Goal: Check status: Check status

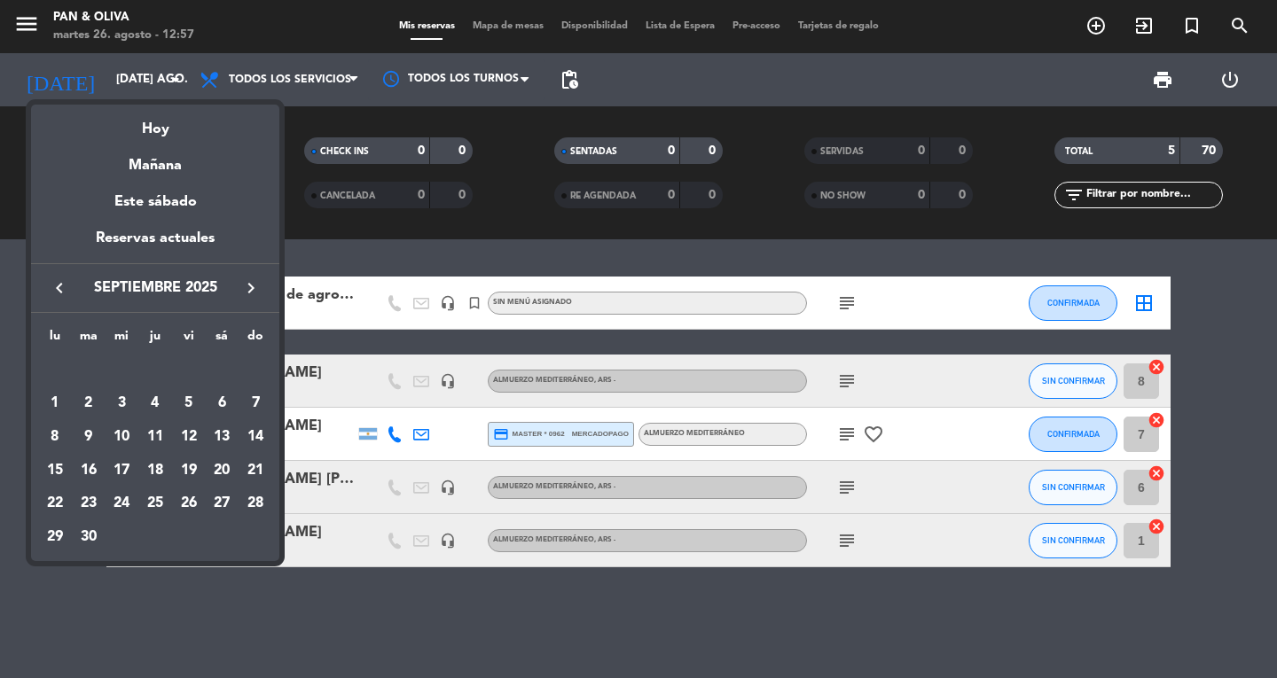
click at [231, 626] on div at bounding box center [638, 339] width 1277 height 678
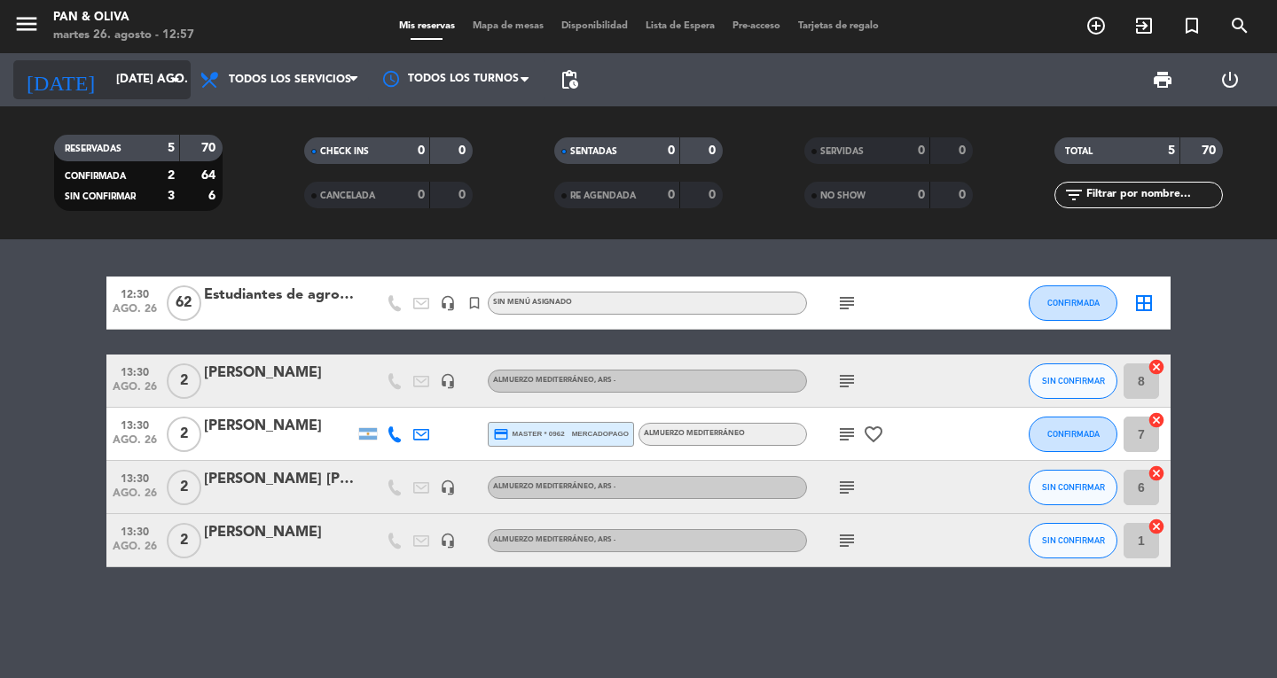
click at [131, 83] on input "[DATE] ago." at bounding box center [185, 80] width 156 height 32
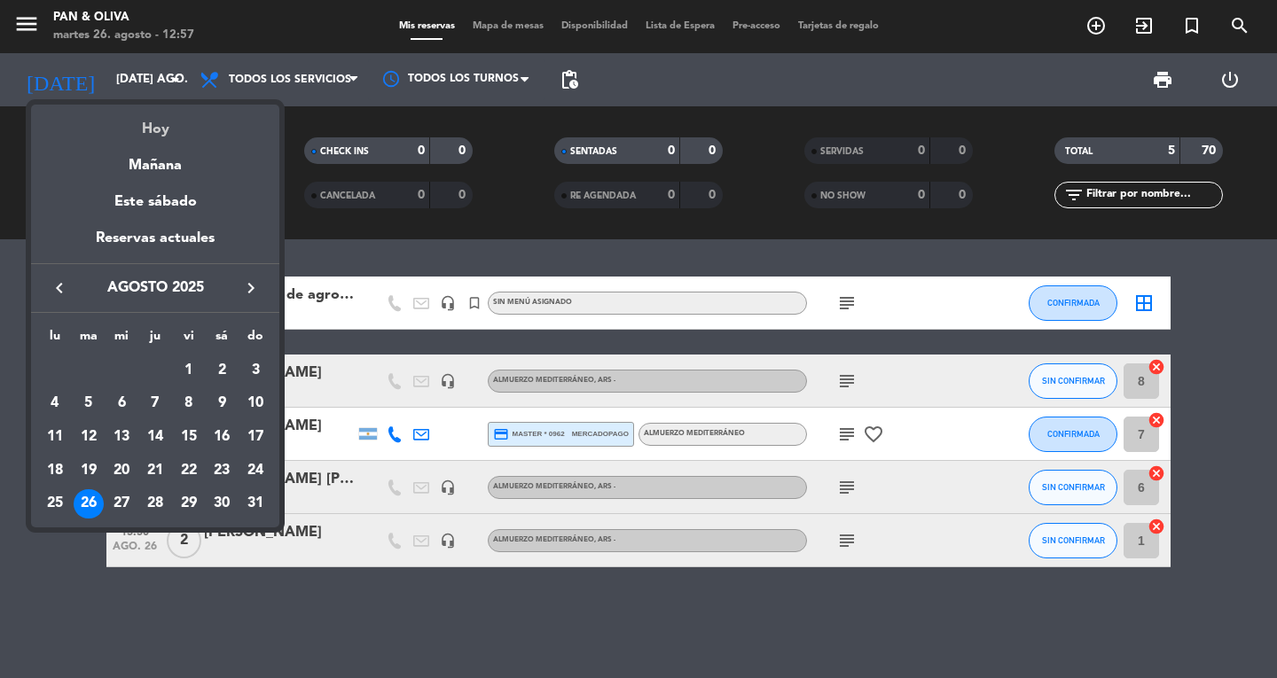
click at [168, 121] on div "Hoy" at bounding box center [155, 123] width 248 height 36
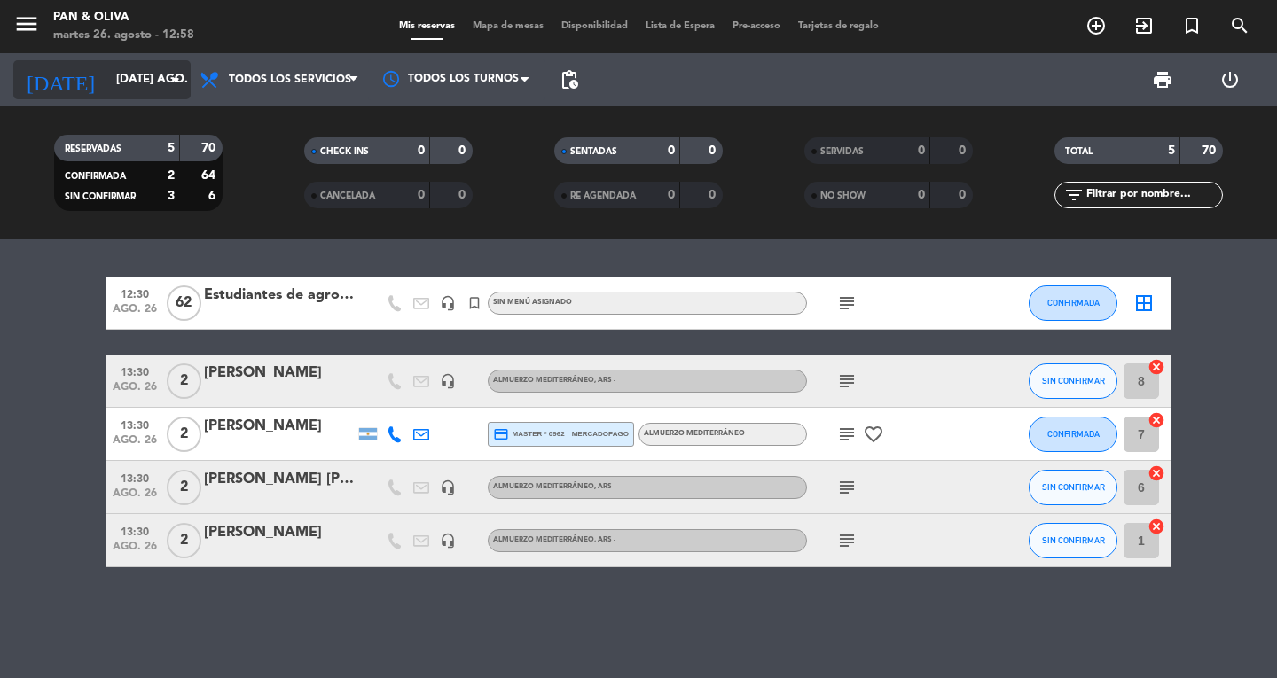
click at [117, 82] on input "[DATE] ago." at bounding box center [185, 80] width 156 height 32
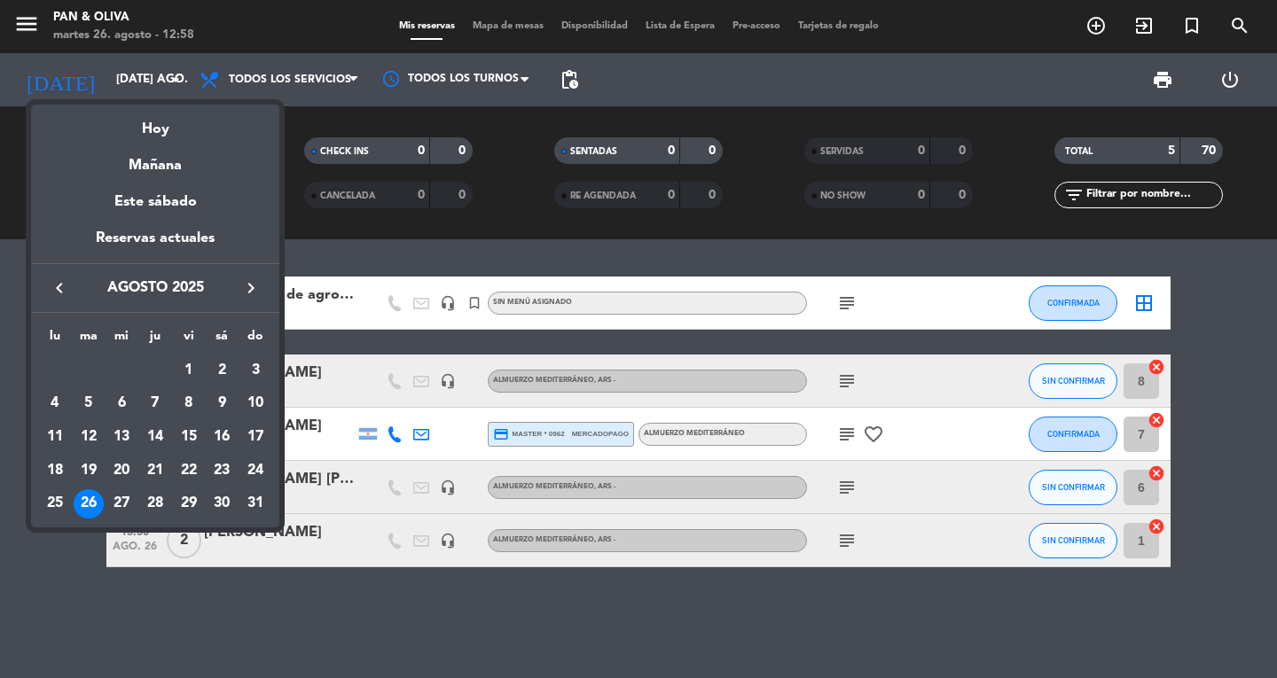
click at [1168, 81] on div at bounding box center [638, 339] width 1277 height 678
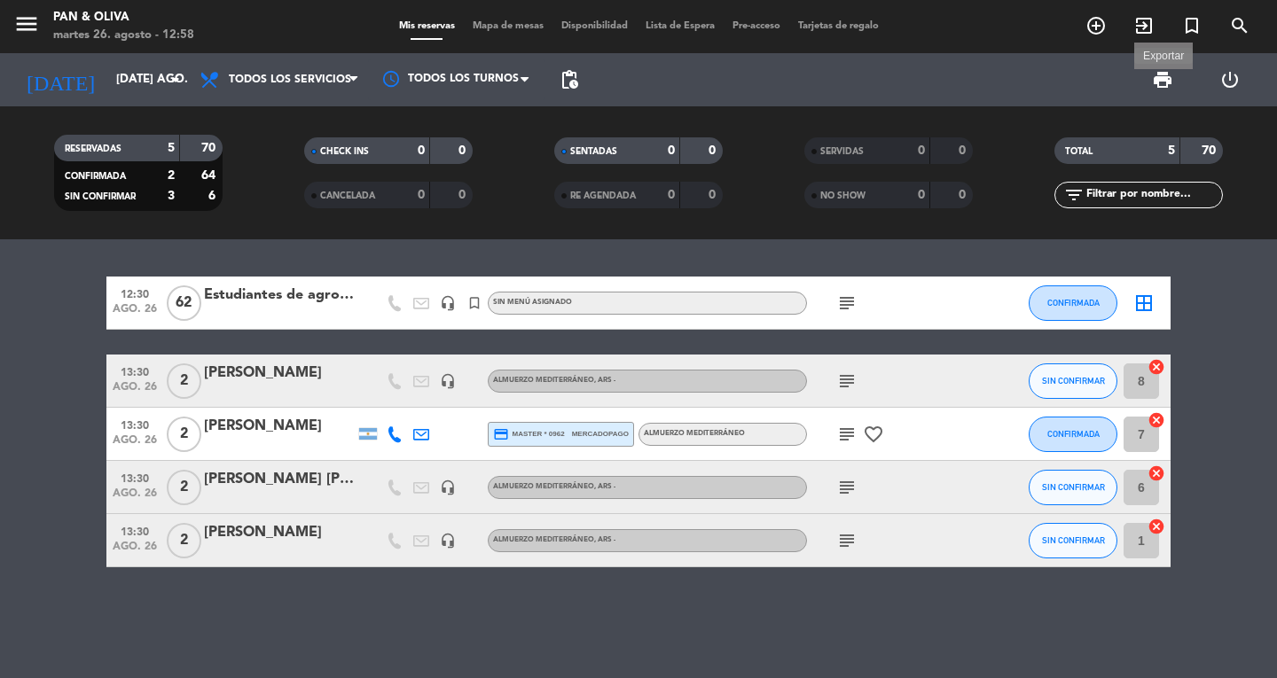
click at [1168, 81] on span "print" at bounding box center [1162, 79] width 21 height 21
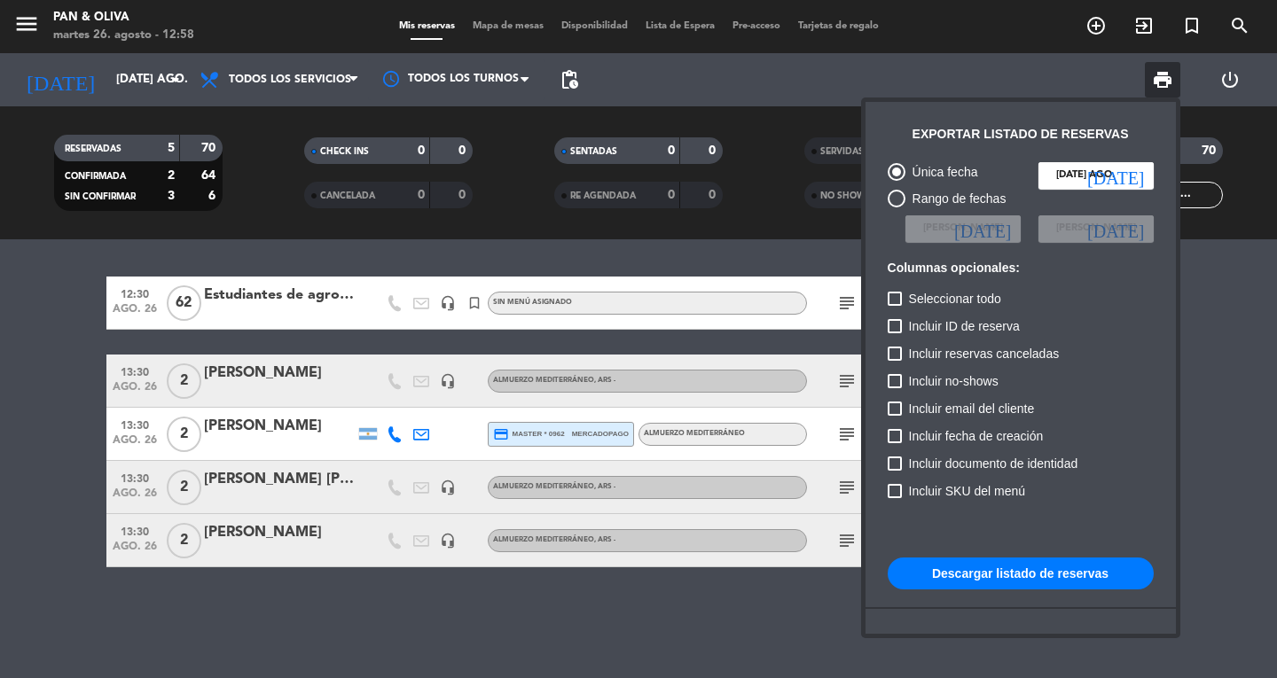
drag, startPoint x: 1016, startPoint y: 584, endPoint x: 1012, endPoint y: 558, distance: 27.0
click at [1016, 583] on button "Descargar listado de reservas" at bounding box center [1020, 574] width 266 height 32
click at [56, 540] on div at bounding box center [638, 339] width 1277 height 678
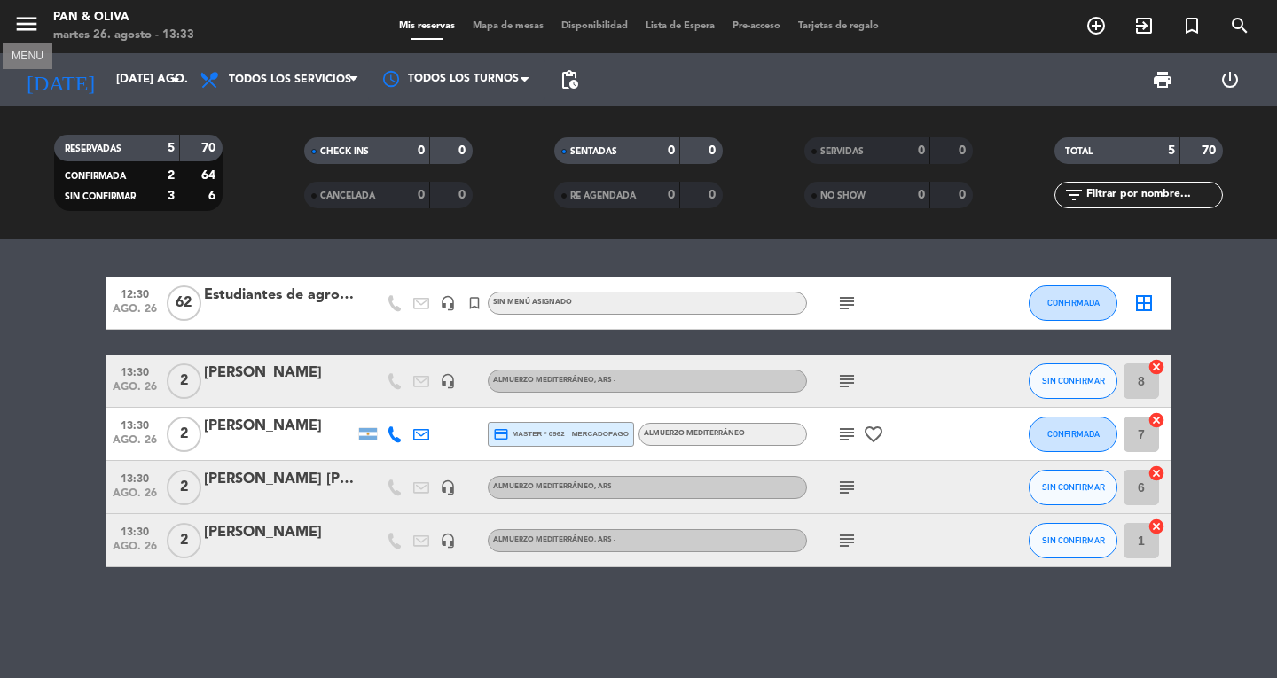
click at [31, 17] on icon "menu" at bounding box center [26, 24] width 27 height 27
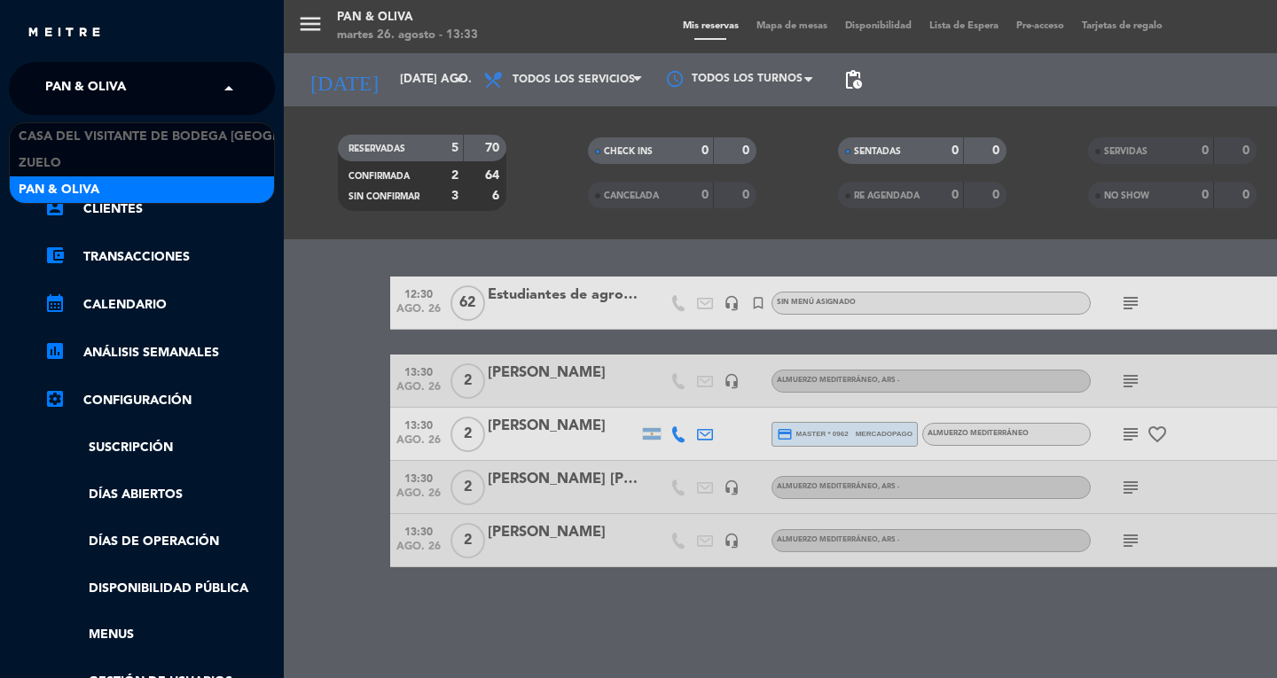
drag, startPoint x: 118, startPoint y: 75, endPoint x: 128, endPoint y: 93, distance: 20.2
click at [118, 75] on span "Pan & Oliva" at bounding box center [85, 88] width 81 height 37
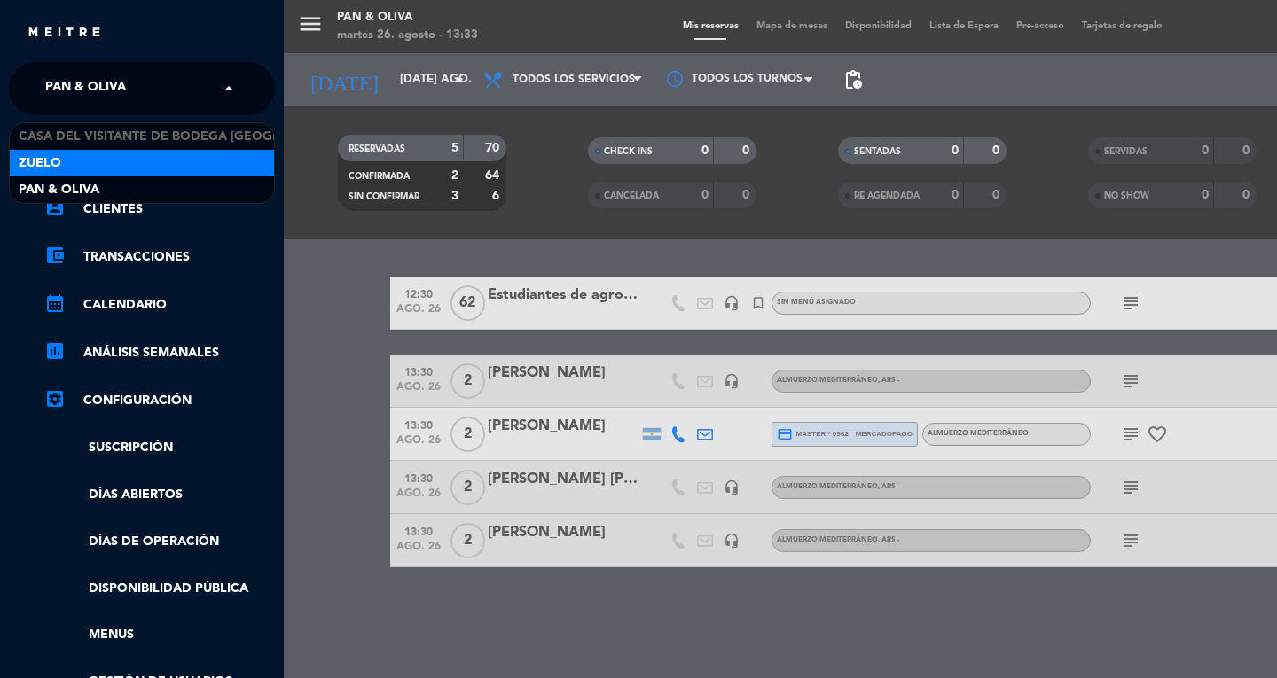
click at [134, 168] on div "Zuelo" at bounding box center [142, 163] width 264 height 27
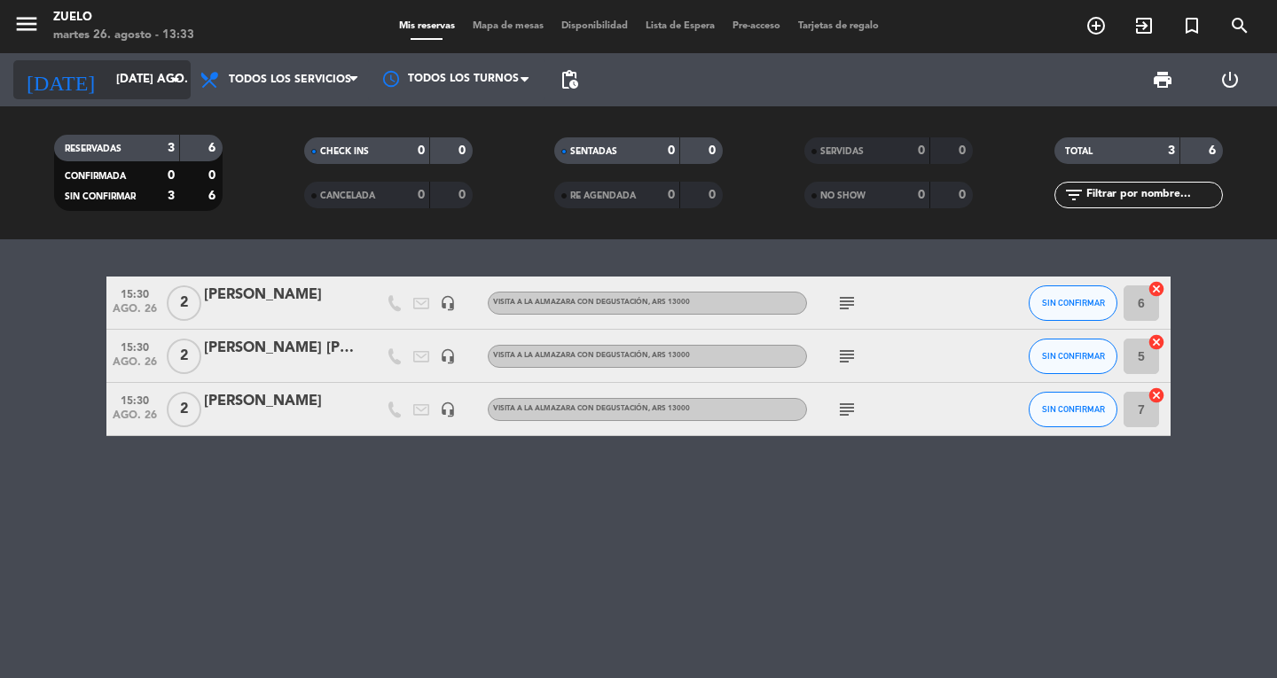
click at [107, 72] on input "[DATE] ago." at bounding box center [185, 80] width 156 height 32
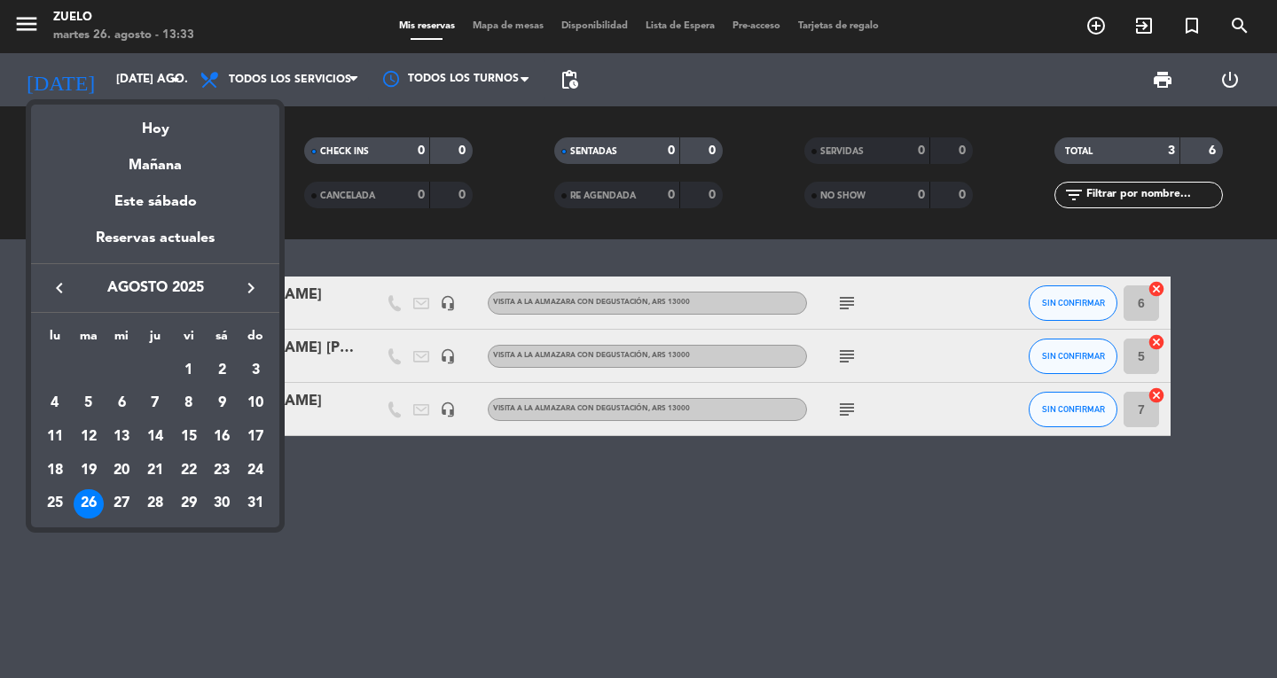
click at [151, 508] on div "28" at bounding box center [155, 504] width 30 height 30
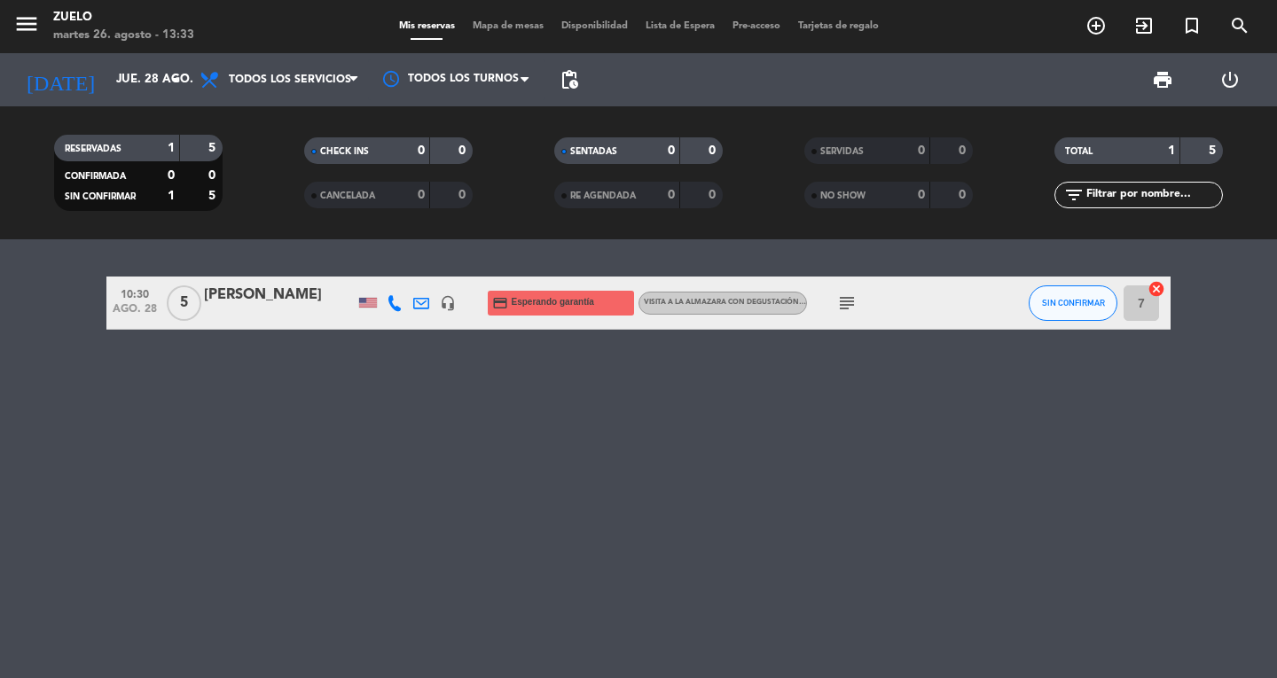
drag, startPoint x: 833, startPoint y: 302, endPoint x: 864, endPoint y: 302, distance: 31.0
click at [850, 302] on span "subject" at bounding box center [846, 303] width 27 height 21
click at [864, 302] on div "subject" at bounding box center [887, 303] width 160 height 52
click at [853, 305] on icon "subject" at bounding box center [846, 303] width 21 height 21
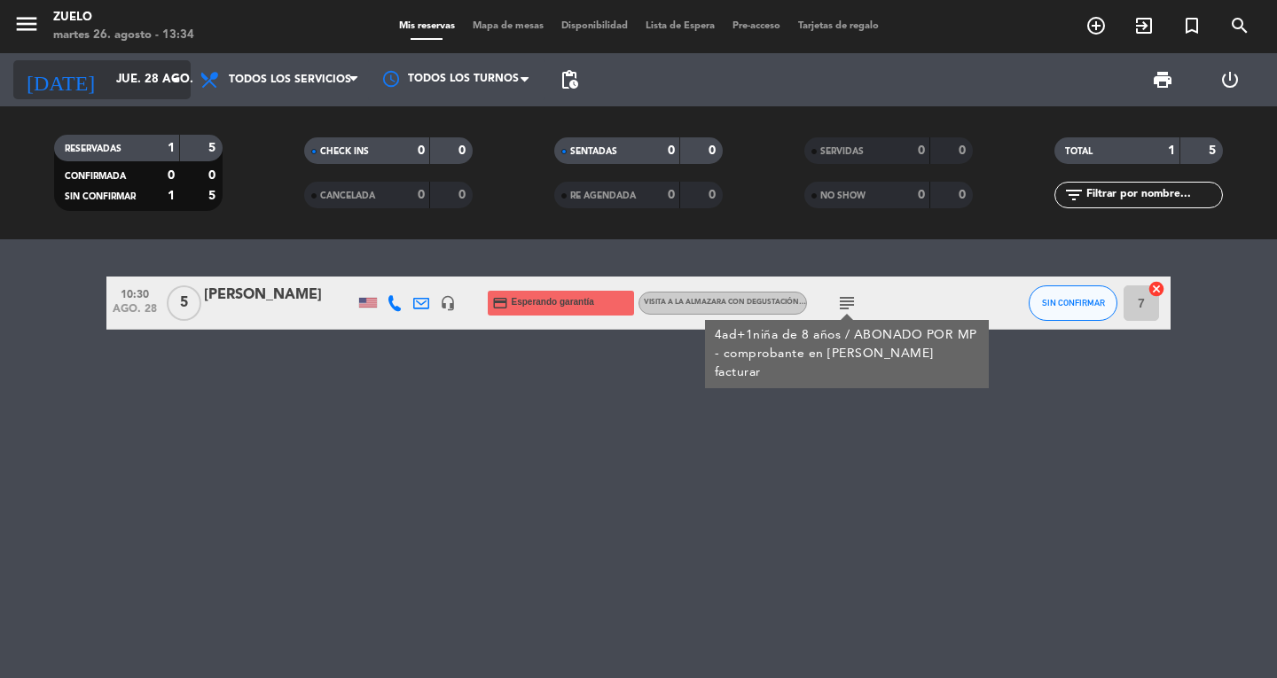
click at [137, 94] on input "jue. 28 ago." at bounding box center [185, 80] width 156 height 32
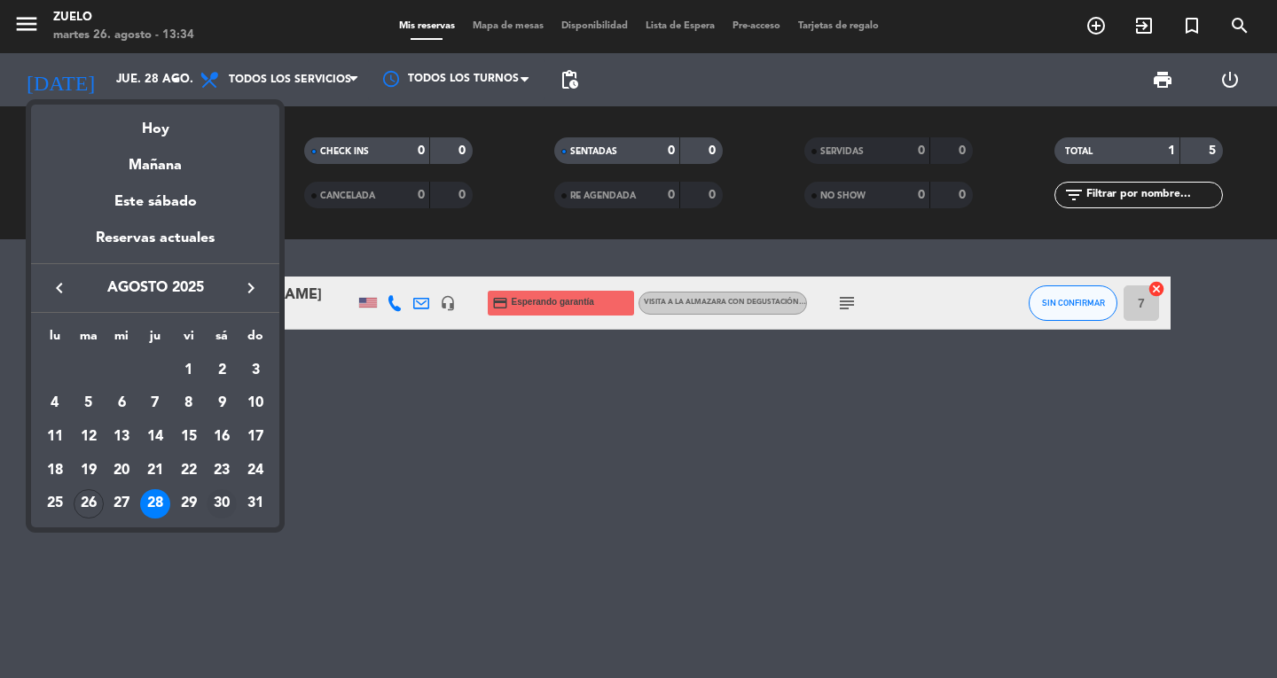
click at [206, 501] on td "30" at bounding box center [223, 505] width 34 height 34
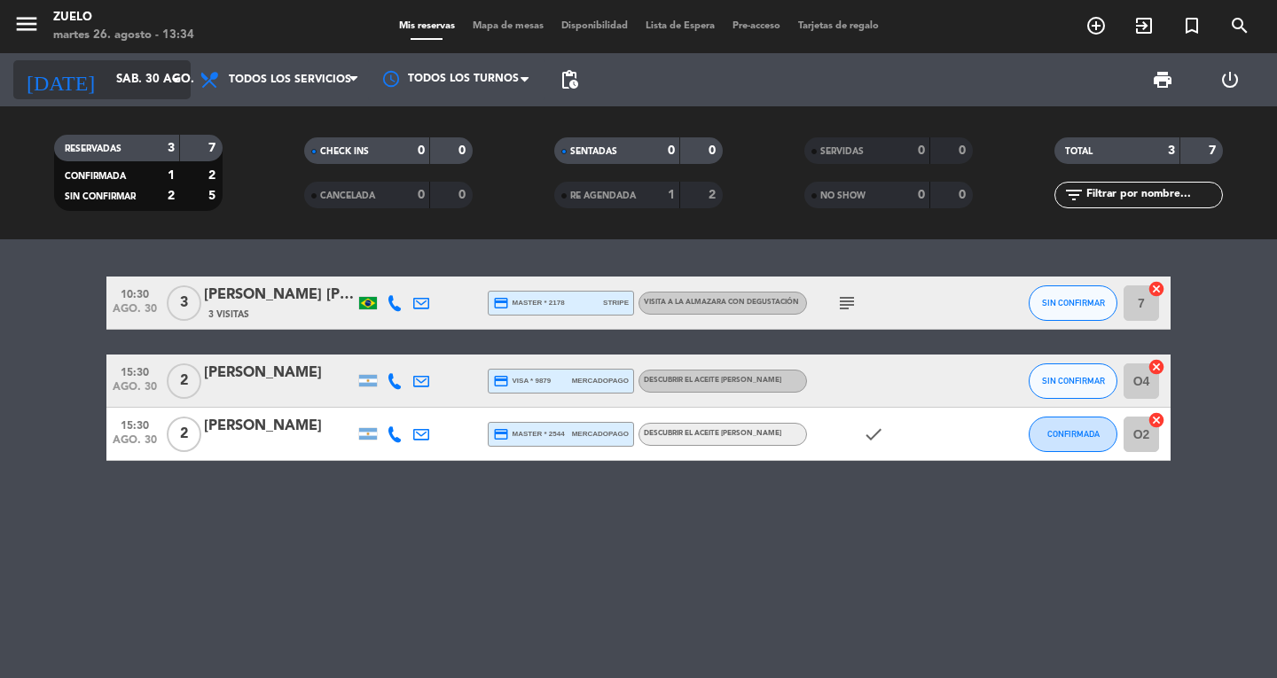
click at [107, 78] on input "sáb. 30 ago." at bounding box center [185, 80] width 156 height 32
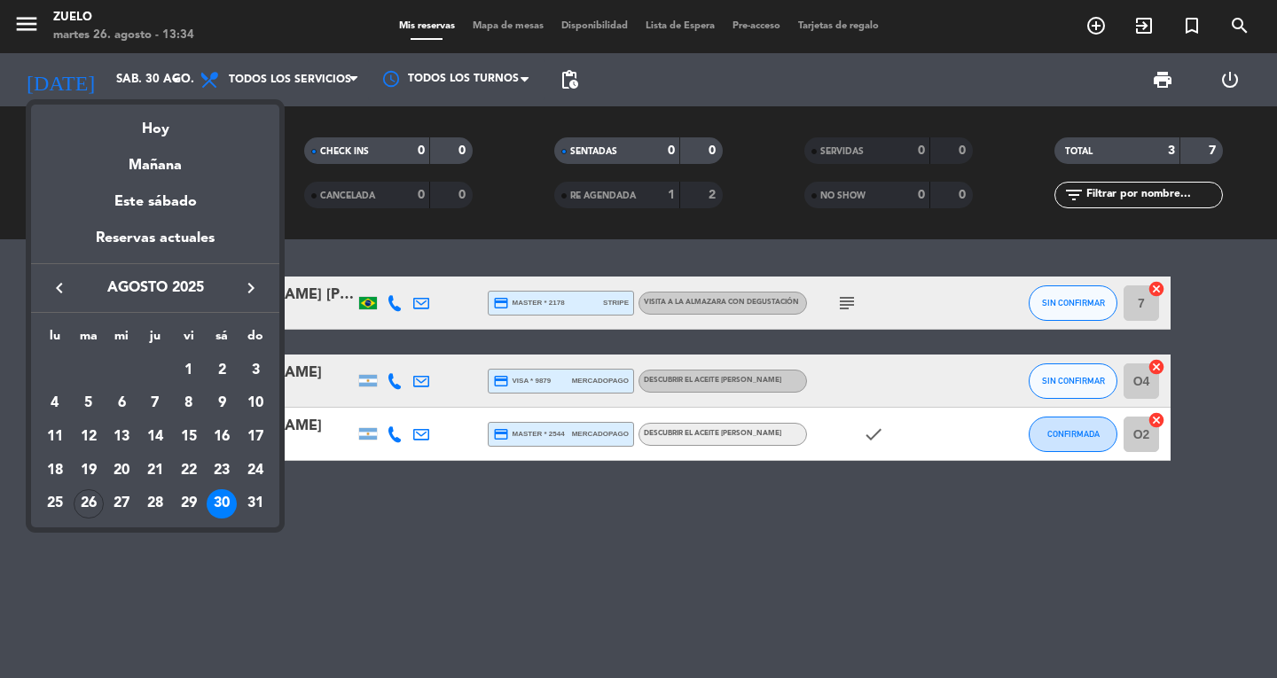
click at [195, 504] on div "29" at bounding box center [189, 504] width 30 height 30
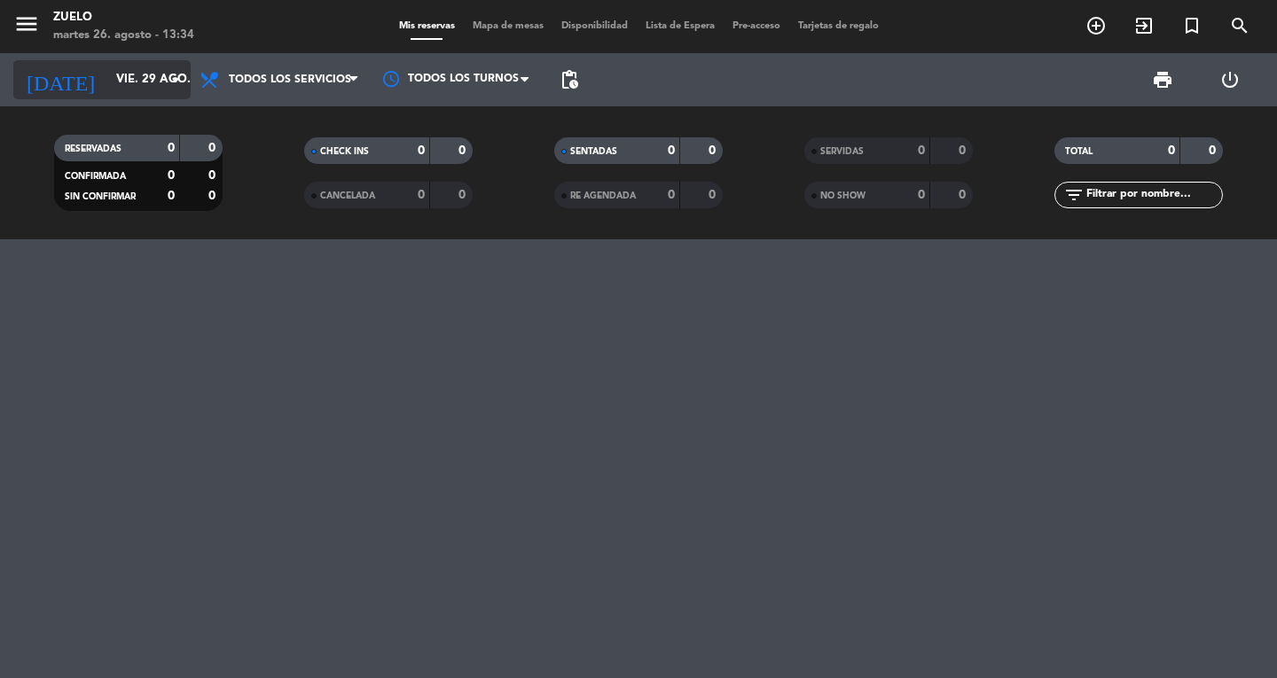
click at [154, 77] on input "vie. 29 ago." at bounding box center [185, 80] width 156 height 32
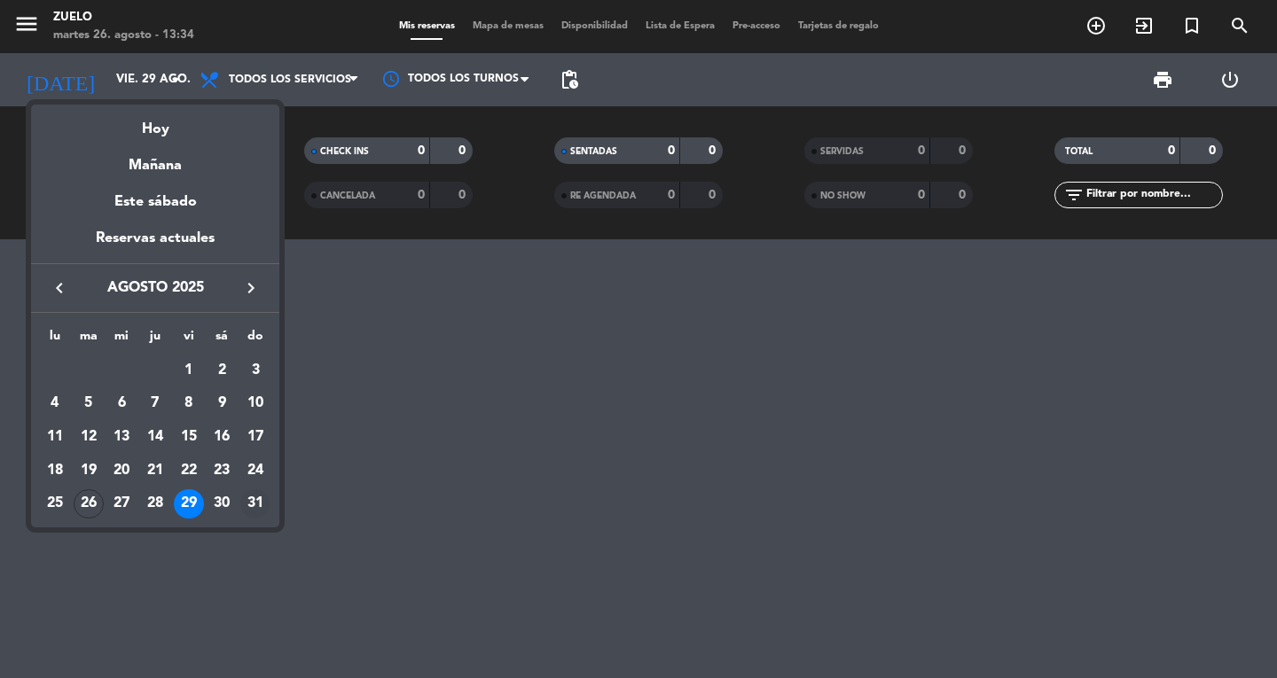
click at [265, 497] on div "31" at bounding box center [255, 504] width 30 height 30
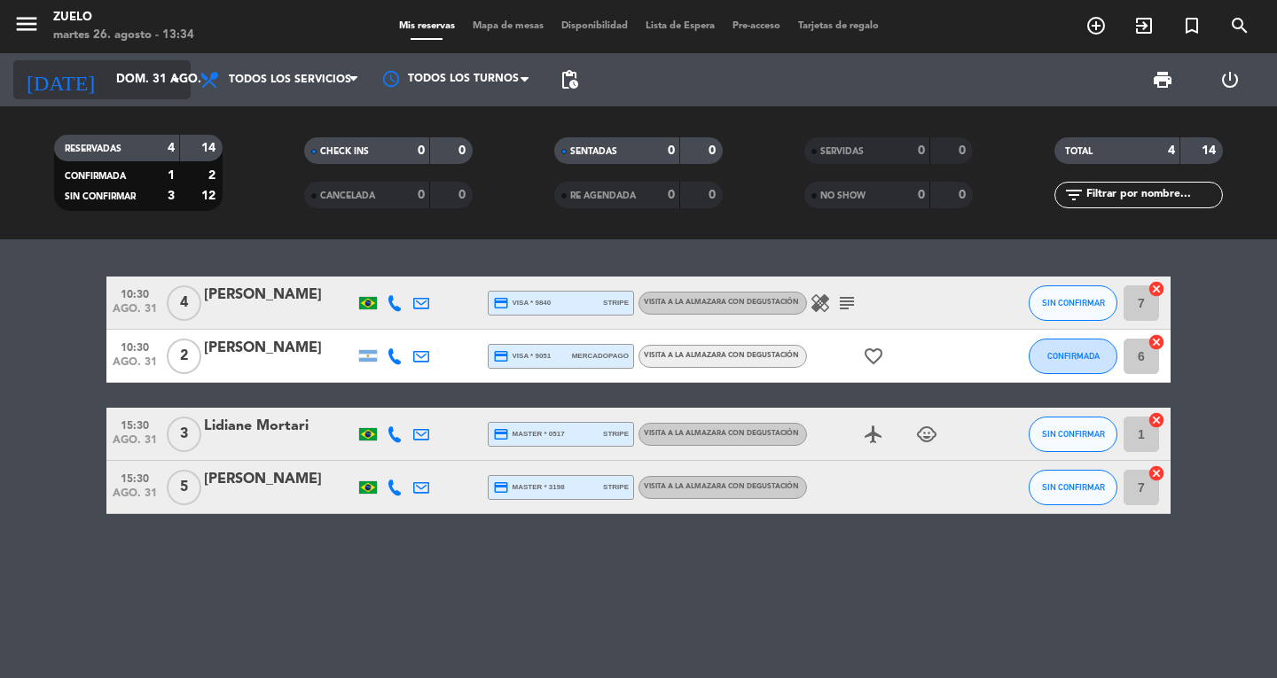
click at [112, 74] on input "dom. 31 ago." at bounding box center [185, 80] width 156 height 32
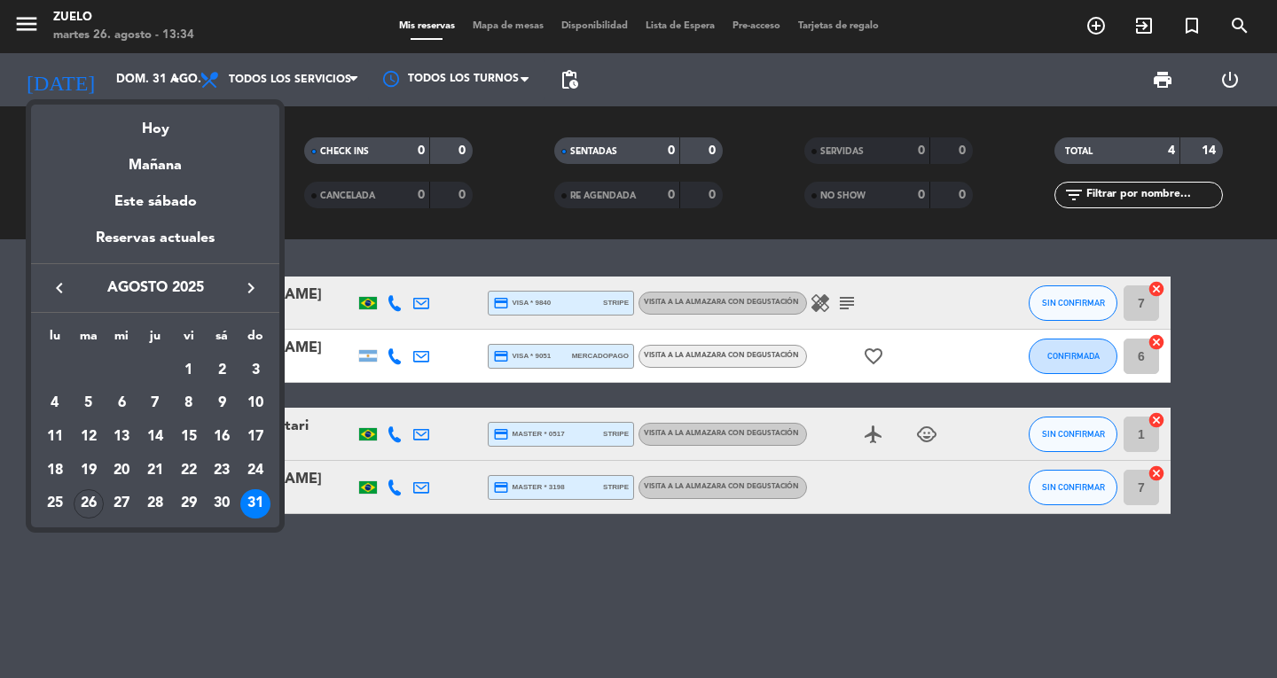
click at [247, 275] on div "keyboard_arrow_left agosto 2025 keyboard_arrow_right" at bounding box center [155, 288] width 248 height 50
click at [249, 289] on icon "keyboard_arrow_right" at bounding box center [250, 287] width 21 height 21
click at [50, 402] on div "1" at bounding box center [55, 403] width 30 height 30
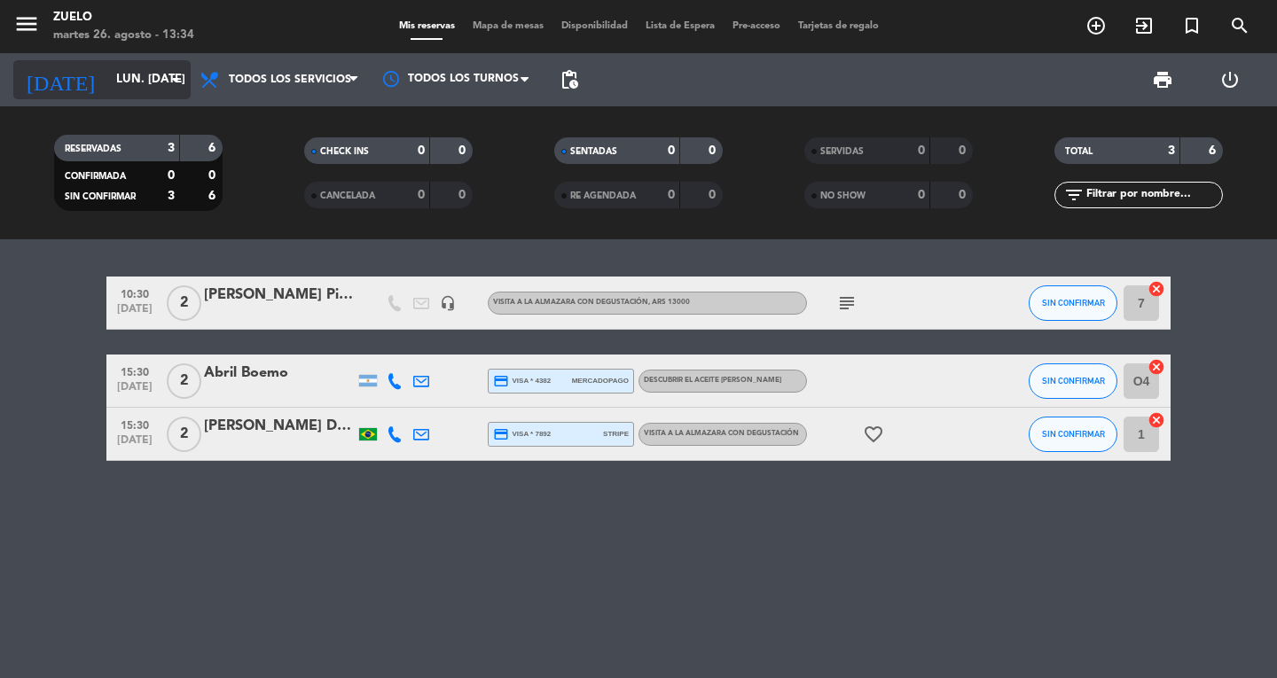
click at [126, 81] on input "lun. [DATE]" at bounding box center [185, 80] width 156 height 32
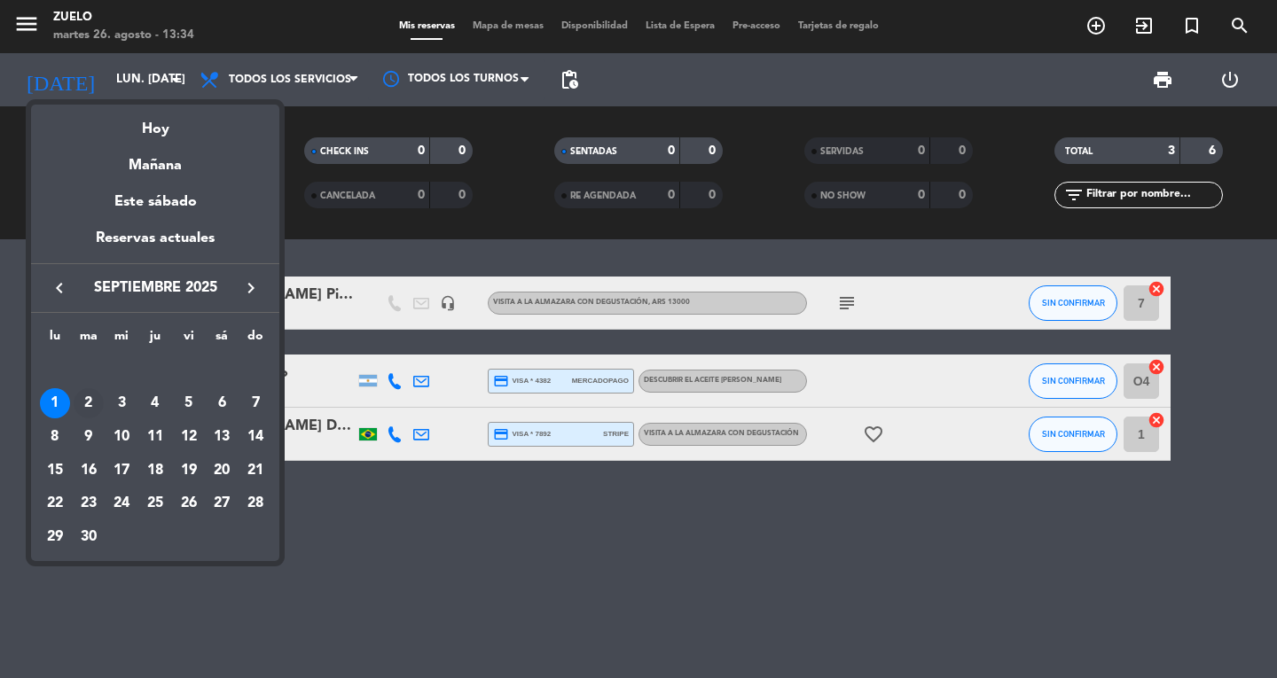
click at [85, 407] on div "2" at bounding box center [89, 403] width 30 height 30
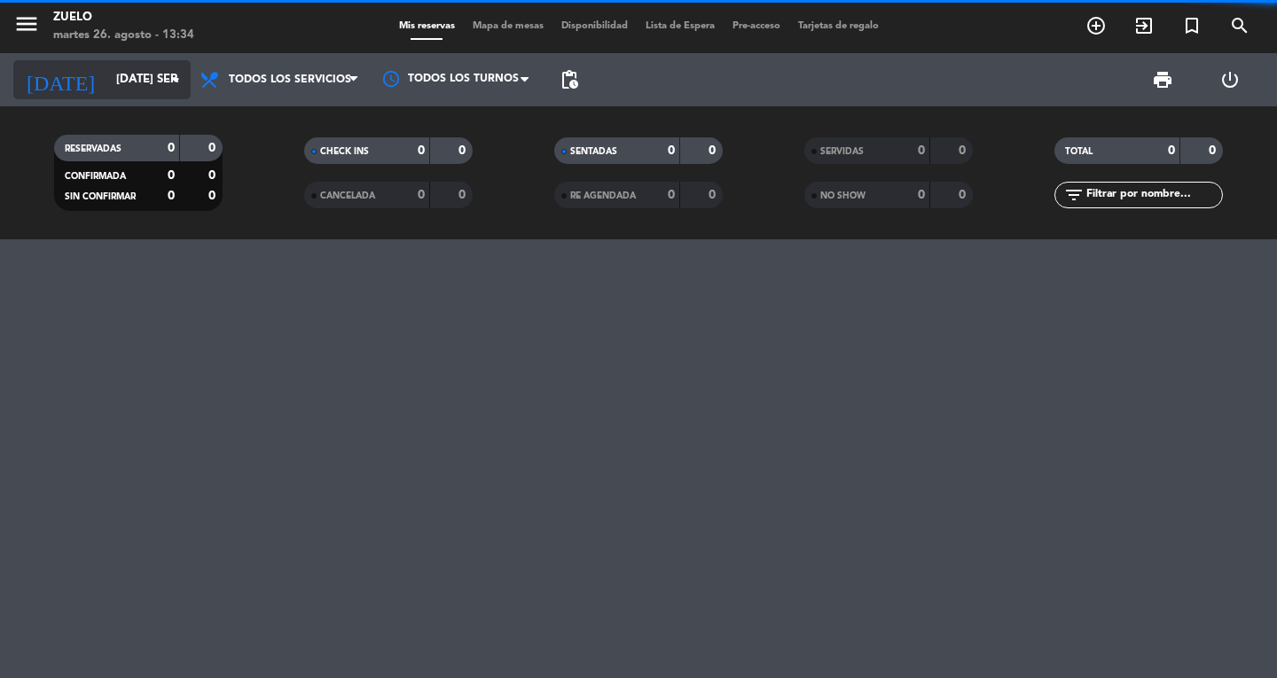
click at [107, 87] on input "[DATE] sep." at bounding box center [185, 80] width 156 height 32
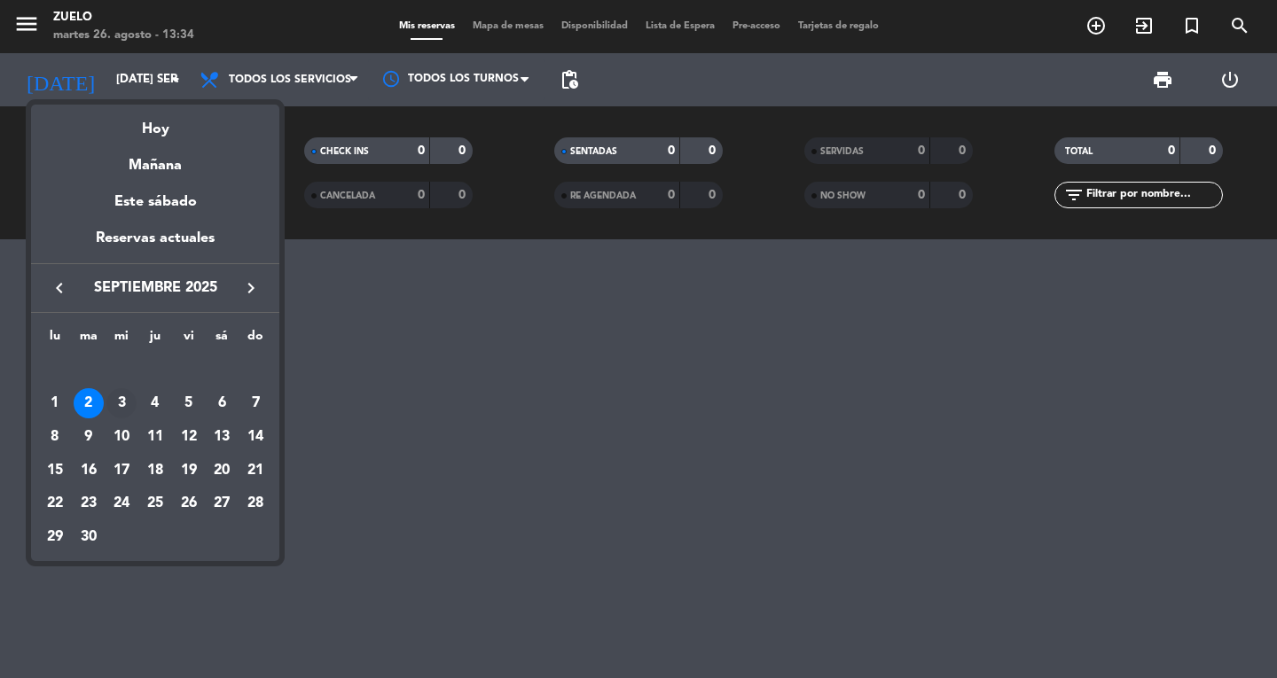
click at [113, 395] on div "3" at bounding box center [121, 403] width 30 height 30
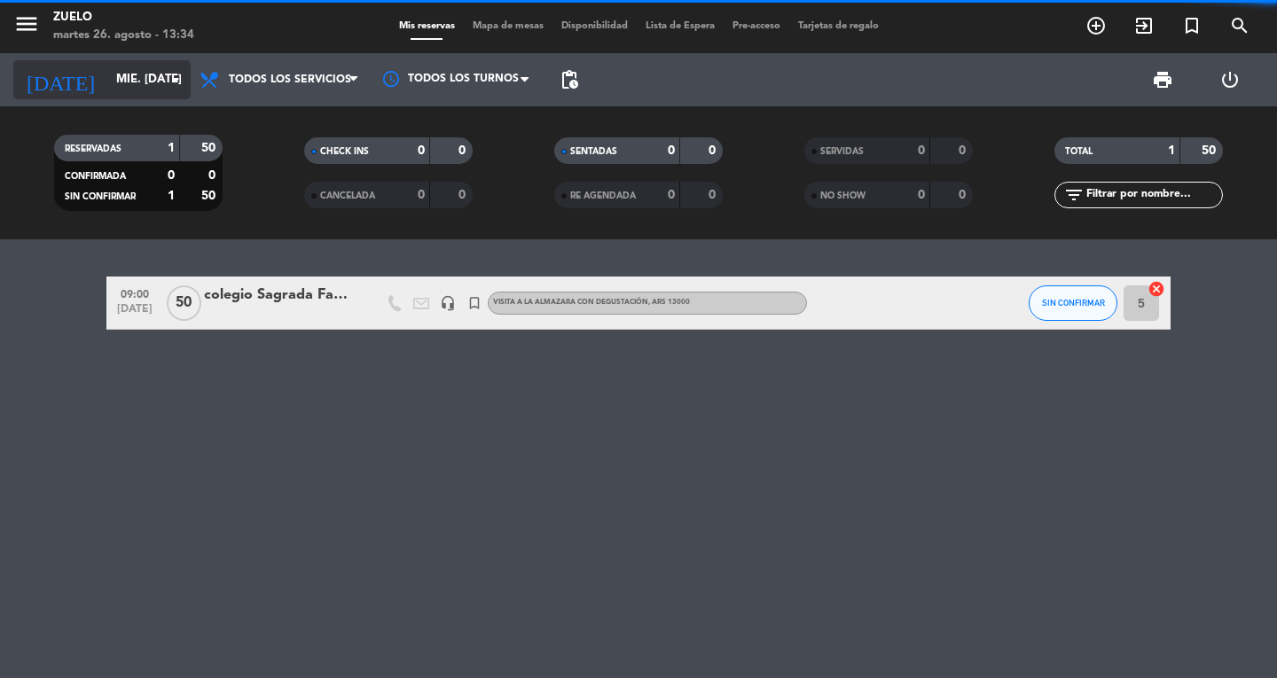
click at [107, 83] on input "mié. [DATE]" at bounding box center [185, 80] width 156 height 32
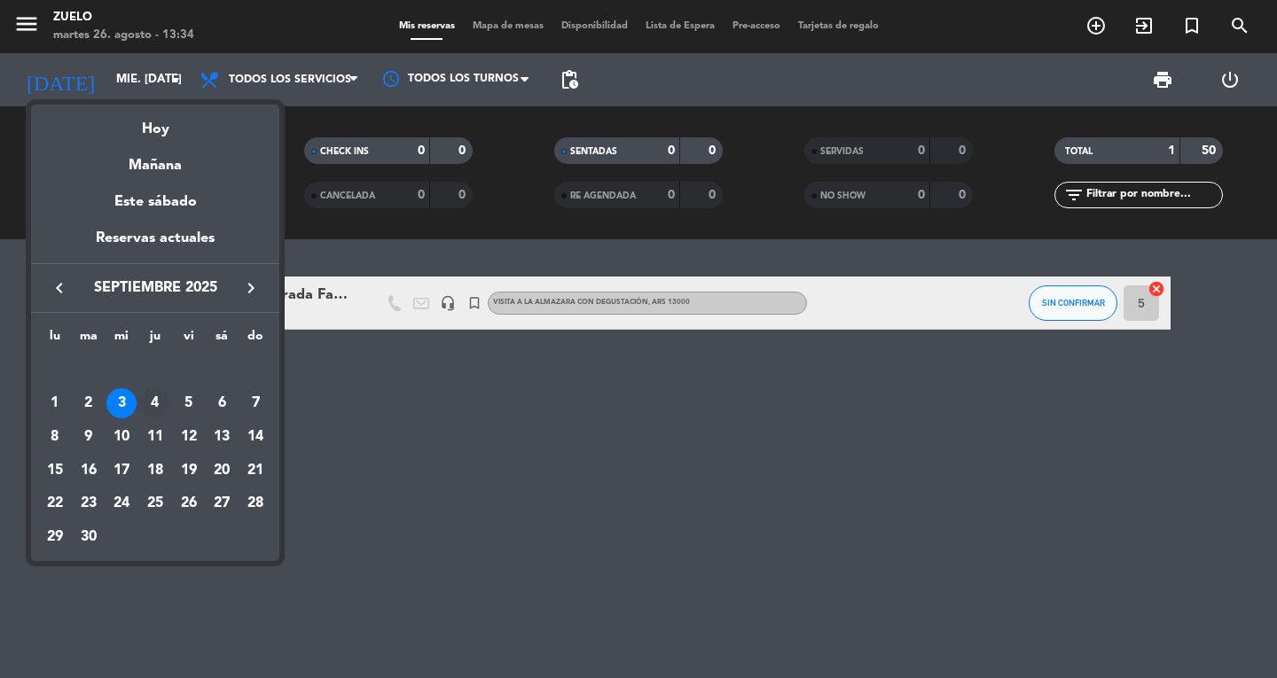
click at [149, 387] on td "4" at bounding box center [155, 404] width 34 height 34
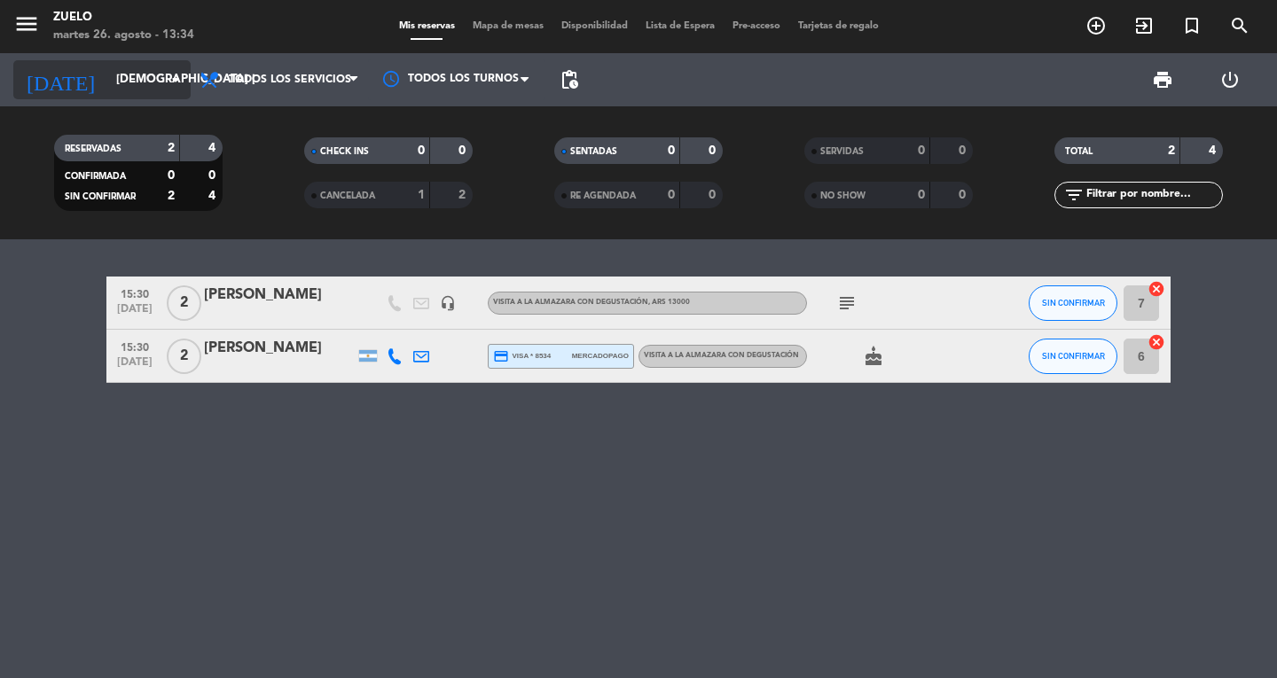
click at [151, 90] on input "[DEMOGRAPHIC_DATA] [DATE]" at bounding box center [185, 80] width 156 height 32
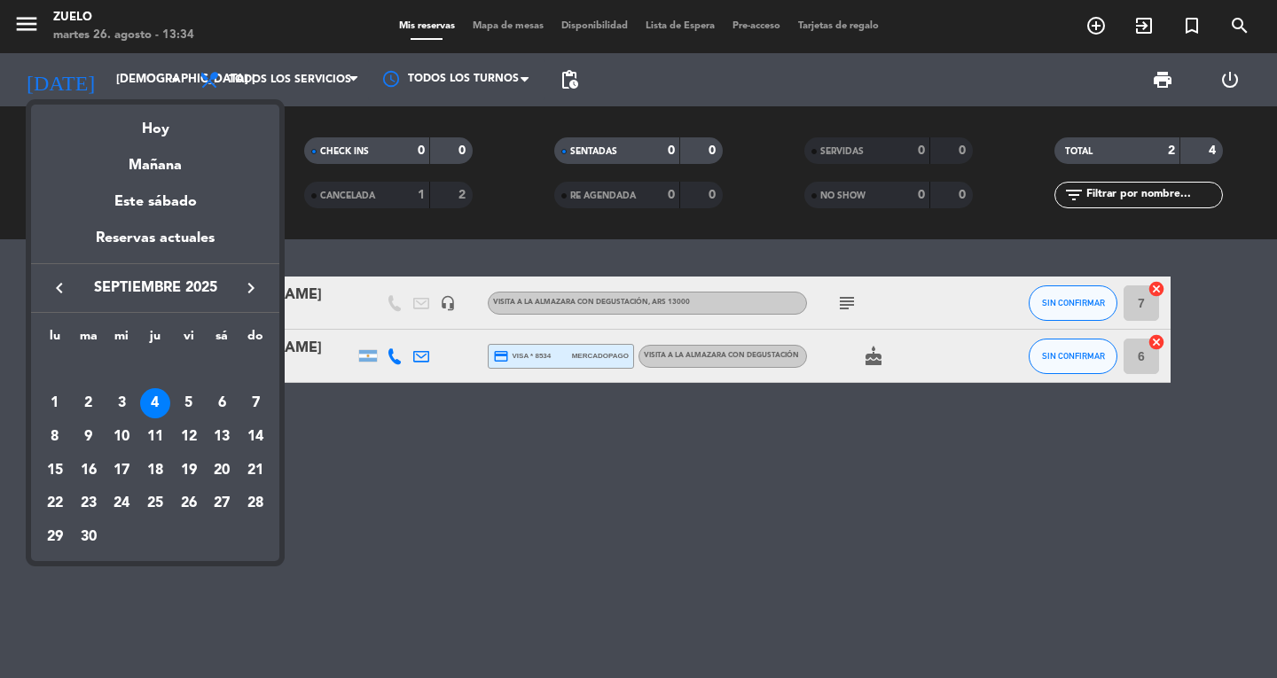
drag, startPoint x: 192, startPoint y: 398, endPoint x: 44, endPoint y: 17, distance: 408.9
click at [192, 399] on div "5" at bounding box center [189, 403] width 30 height 30
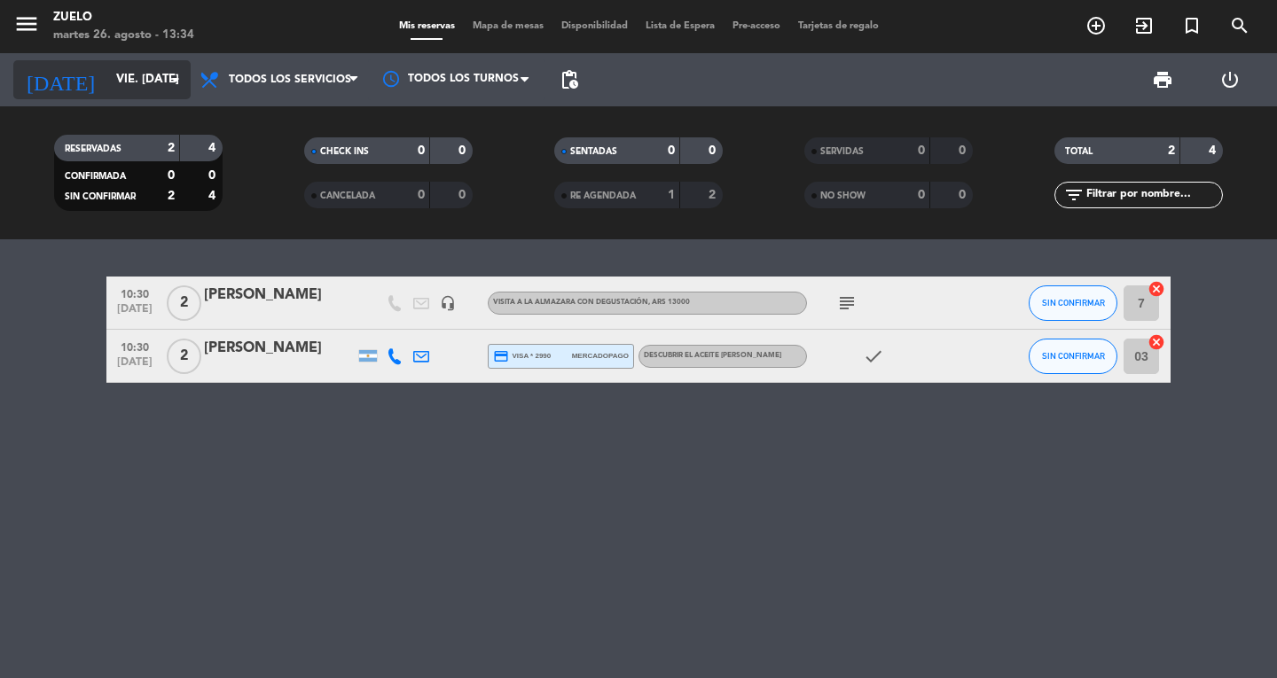
click at [110, 75] on input "vie. [DATE]" at bounding box center [185, 80] width 156 height 32
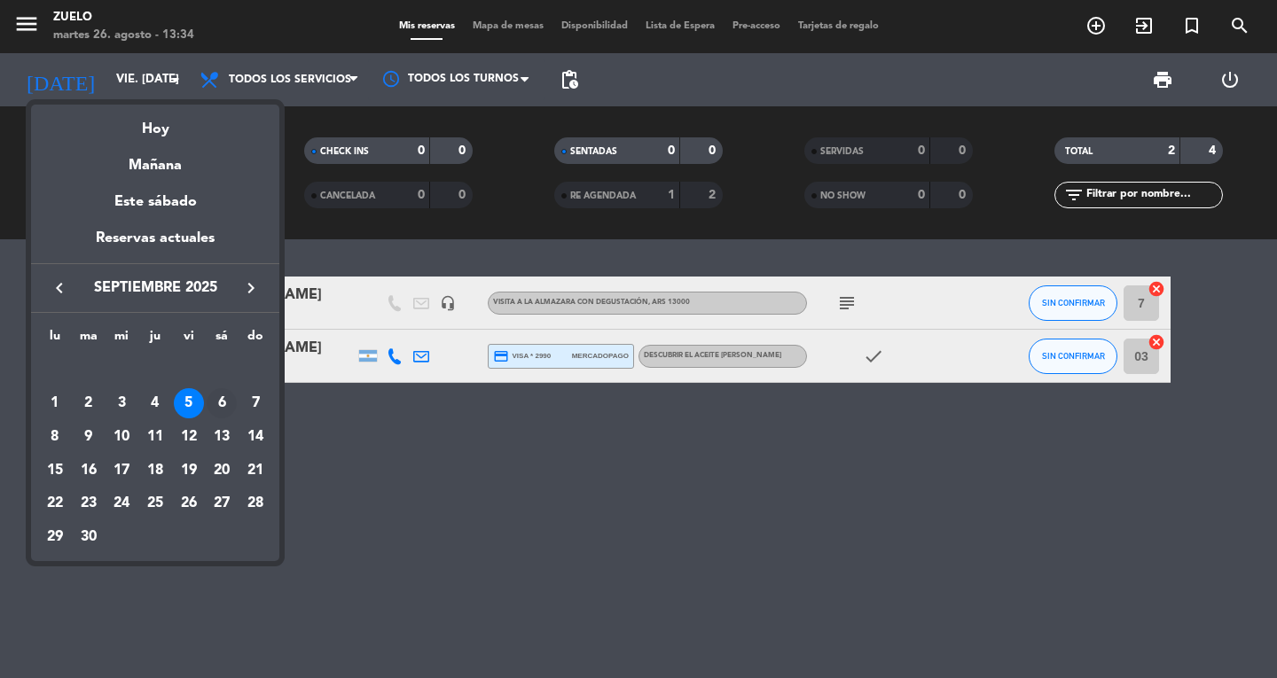
click at [218, 403] on div "6" at bounding box center [222, 403] width 30 height 30
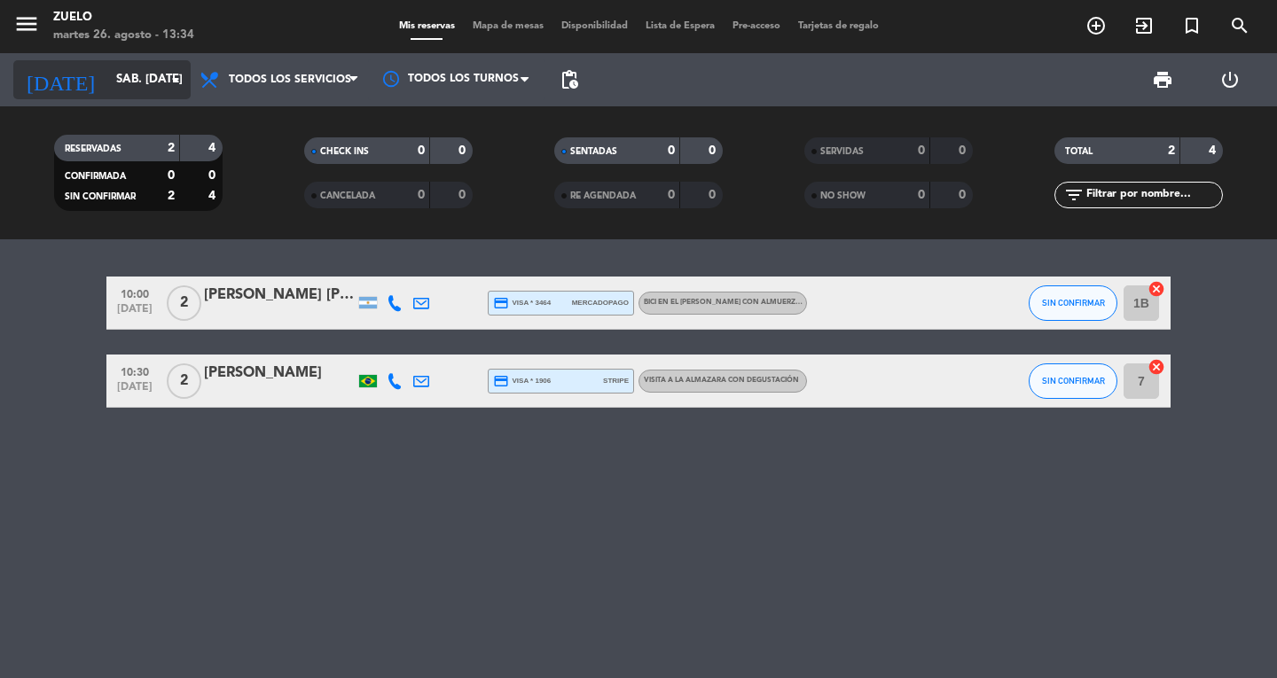
click at [153, 66] on input "sáb. [DATE]" at bounding box center [185, 80] width 156 height 32
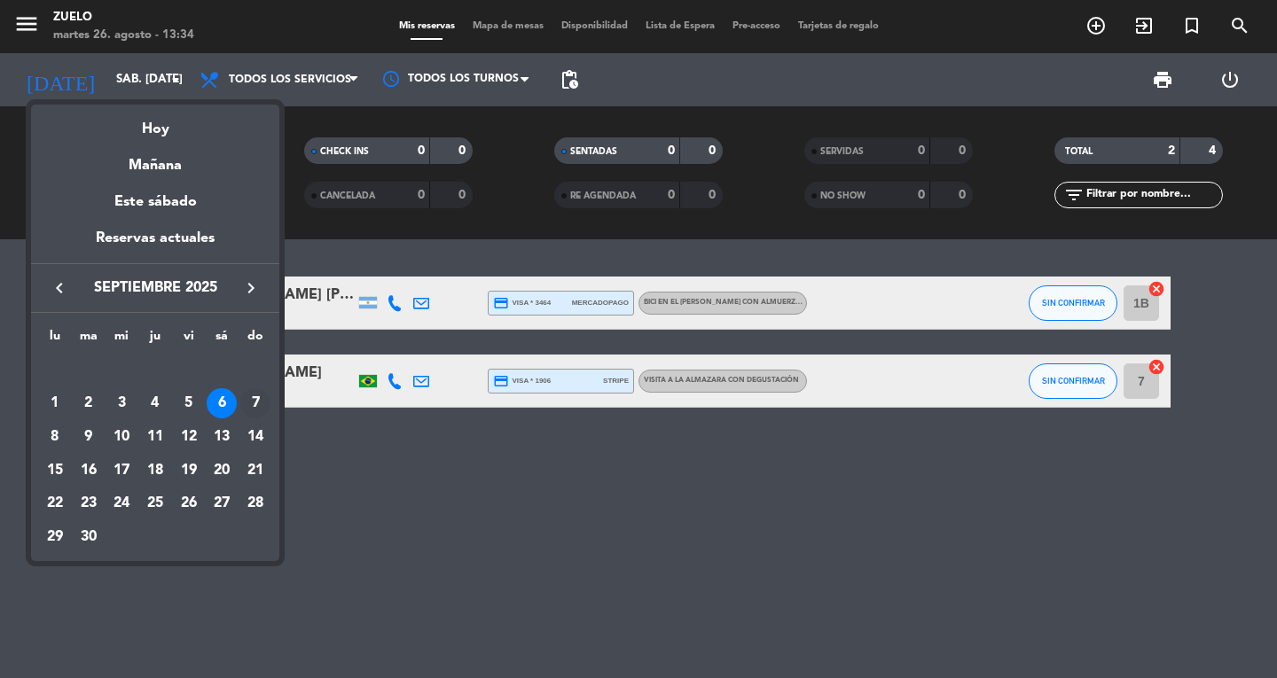
click at [251, 402] on div "7" at bounding box center [255, 403] width 30 height 30
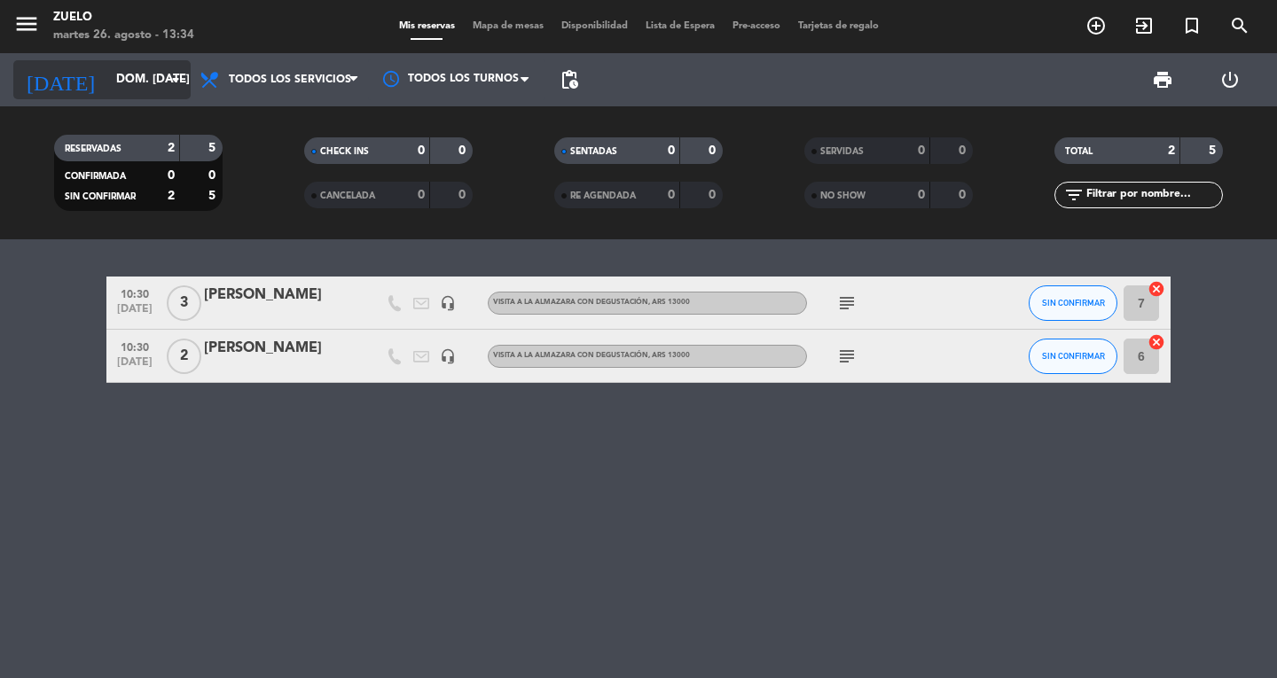
click at [155, 85] on input "dom. [DATE]" at bounding box center [185, 80] width 156 height 32
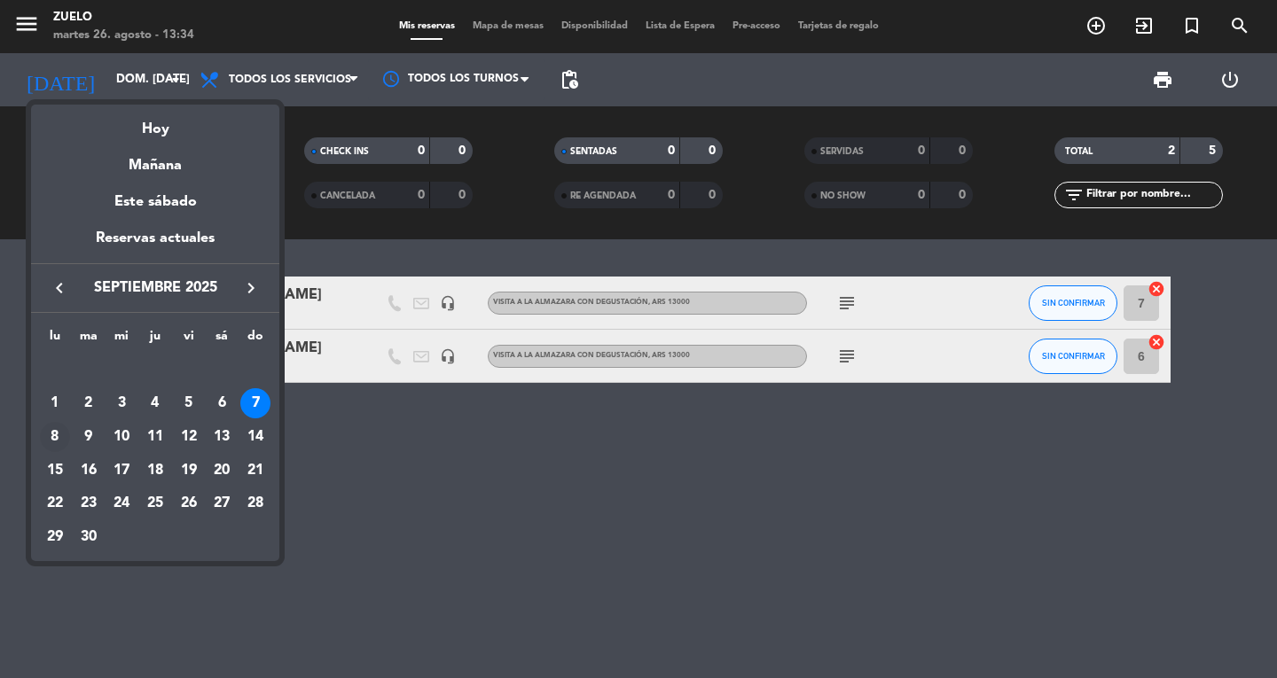
click at [42, 429] on div "8" at bounding box center [55, 437] width 30 height 30
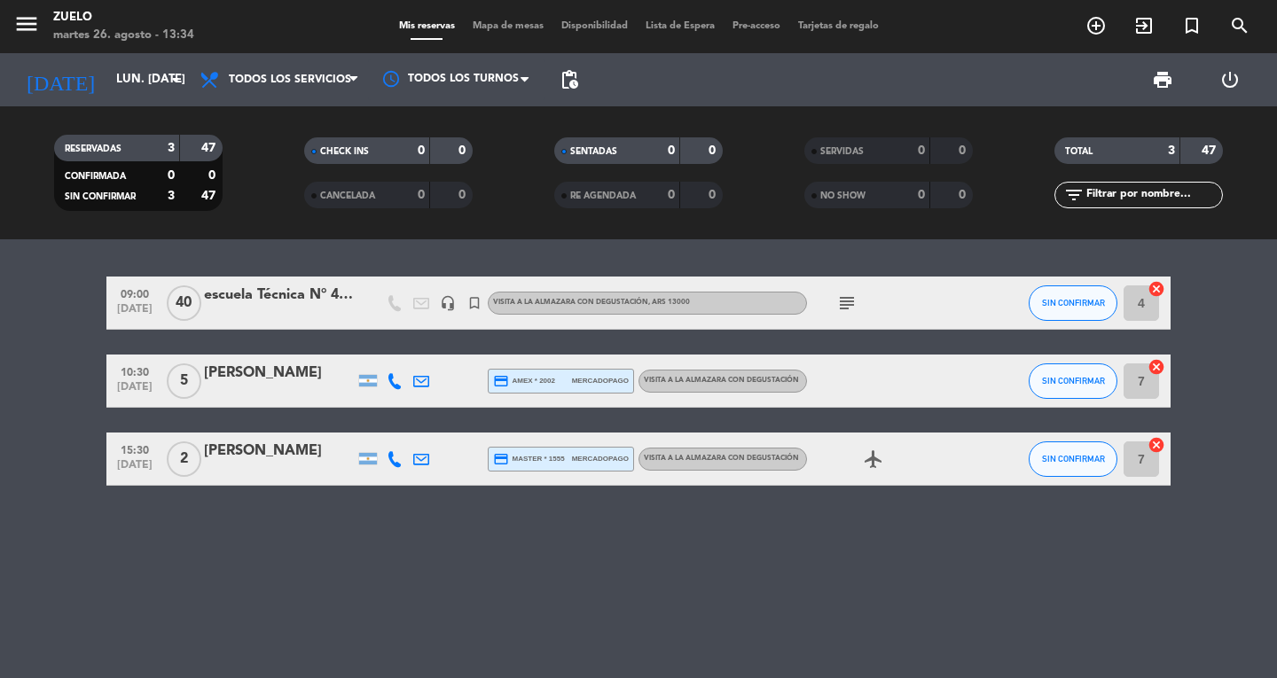
click at [98, 99] on div "[DATE] lun. [DATE] arrow_drop_down" at bounding box center [101, 79] width 177 height 53
click at [107, 67] on input "lun. [DATE]" at bounding box center [185, 80] width 156 height 32
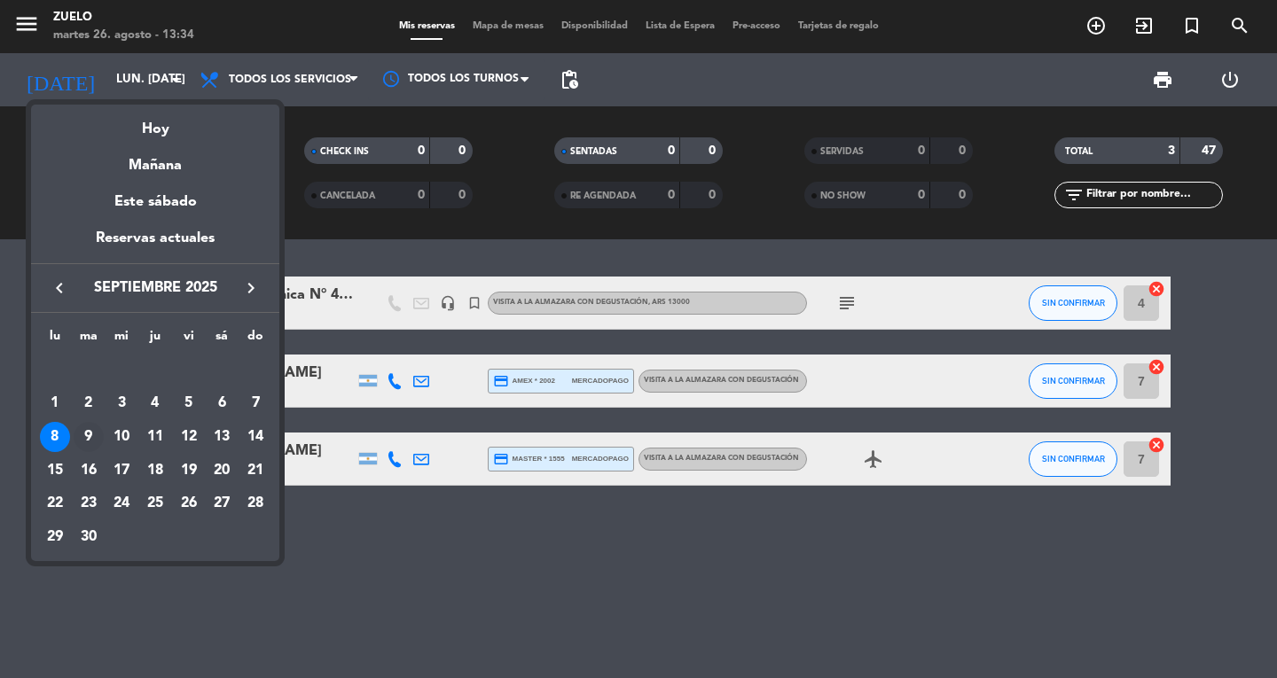
click at [84, 430] on div "9" at bounding box center [89, 437] width 30 height 30
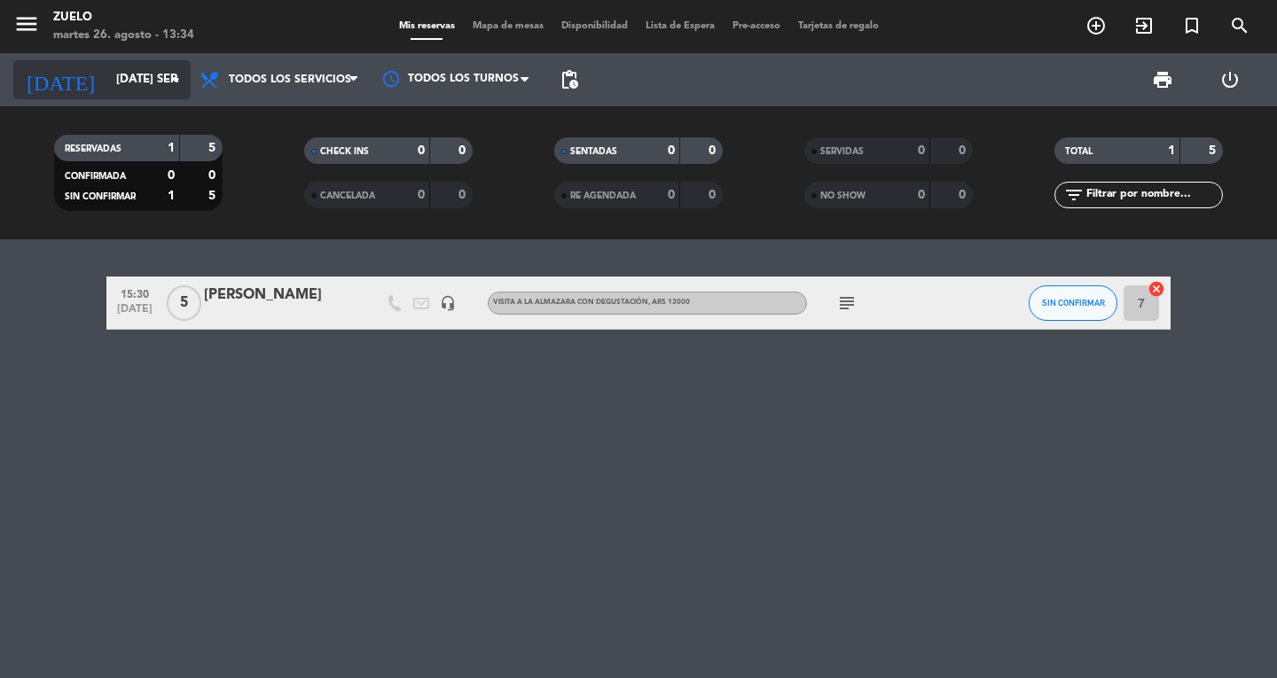
click at [107, 80] on input "[DATE] sep." at bounding box center [185, 80] width 156 height 32
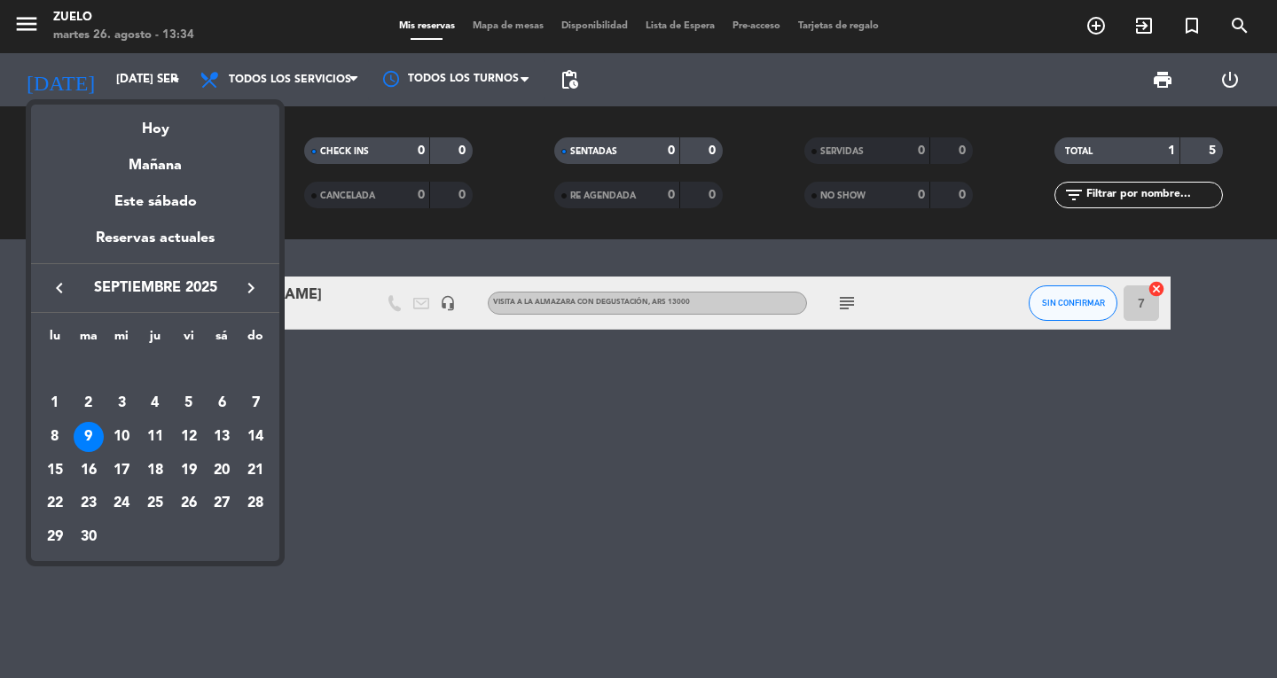
click at [129, 413] on td "3" at bounding box center [122, 404] width 34 height 34
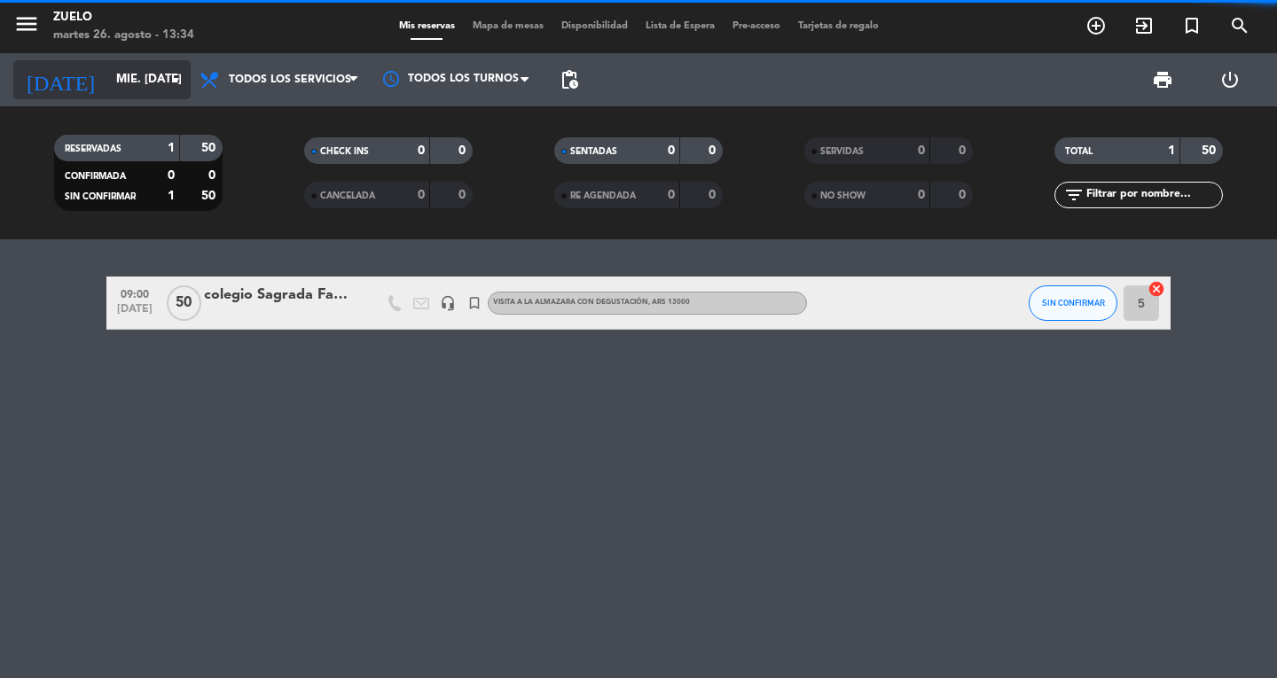
click at [112, 82] on input "mié. [DATE]" at bounding box center [185, 80] width 156 height 32
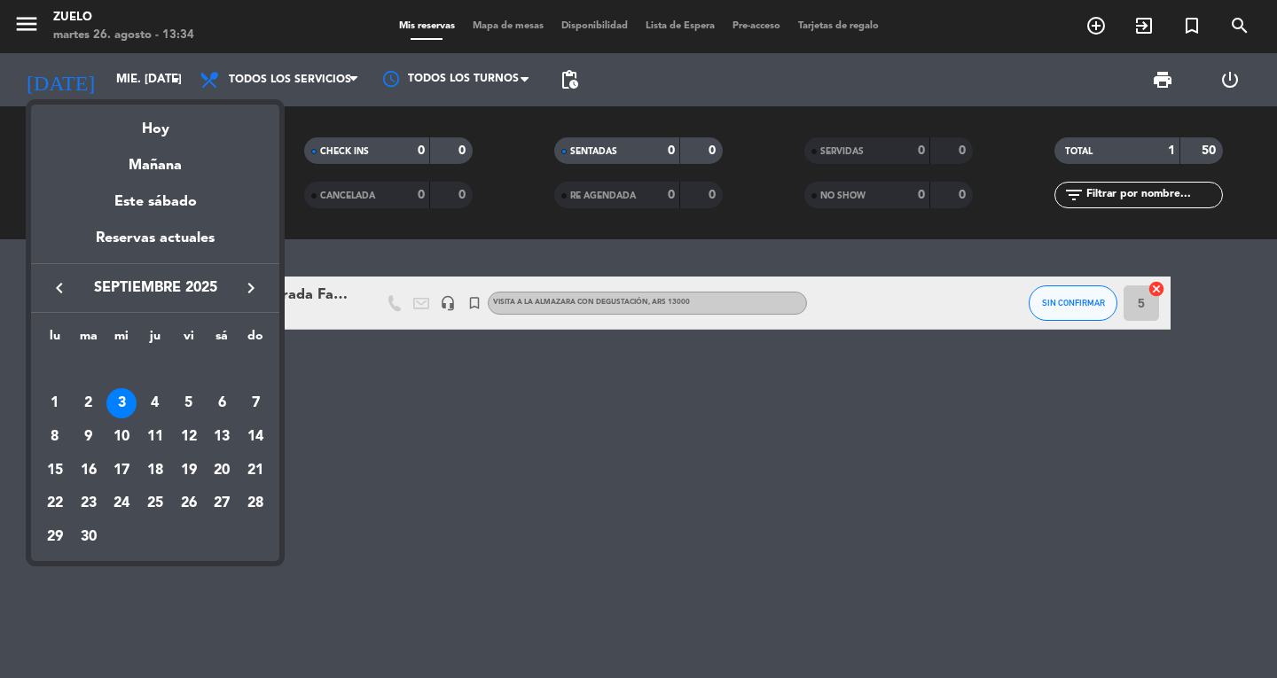
click at [113, 428] on div "10" at bounding box center [121, 437] width 30 height 30
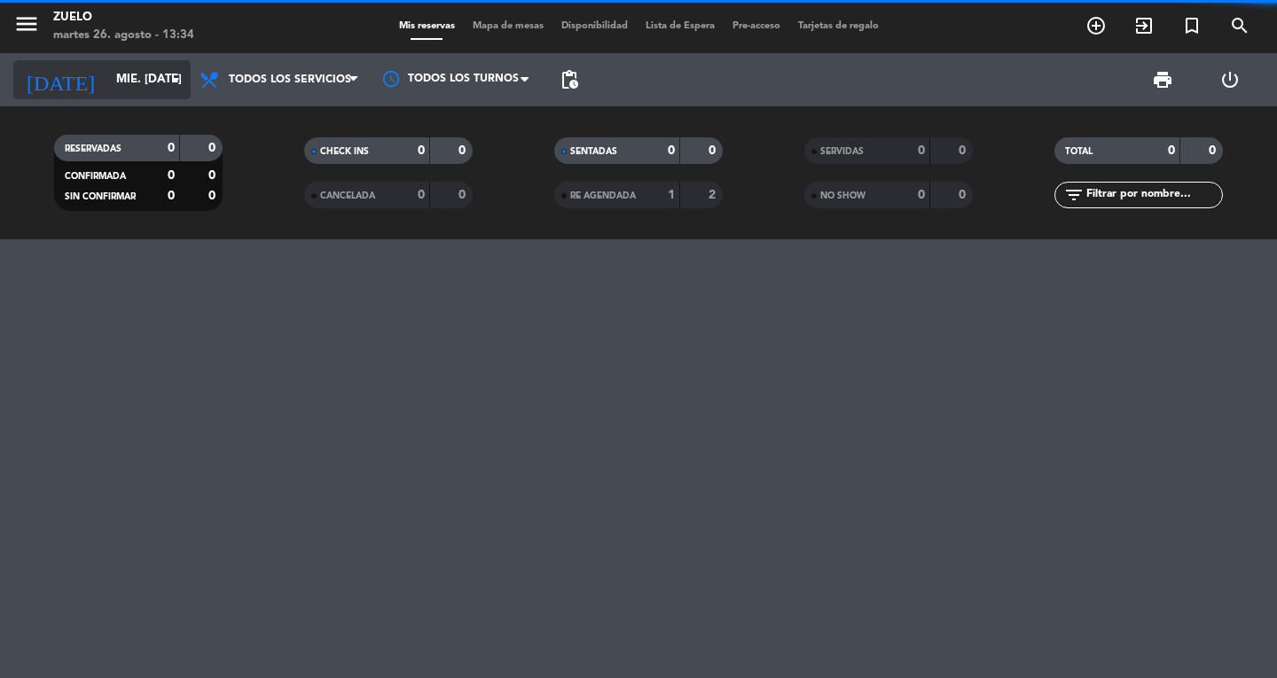
click at [141, 77] on input "mié. [DATE]" at bounding box center [185, 80] width 156 height 32
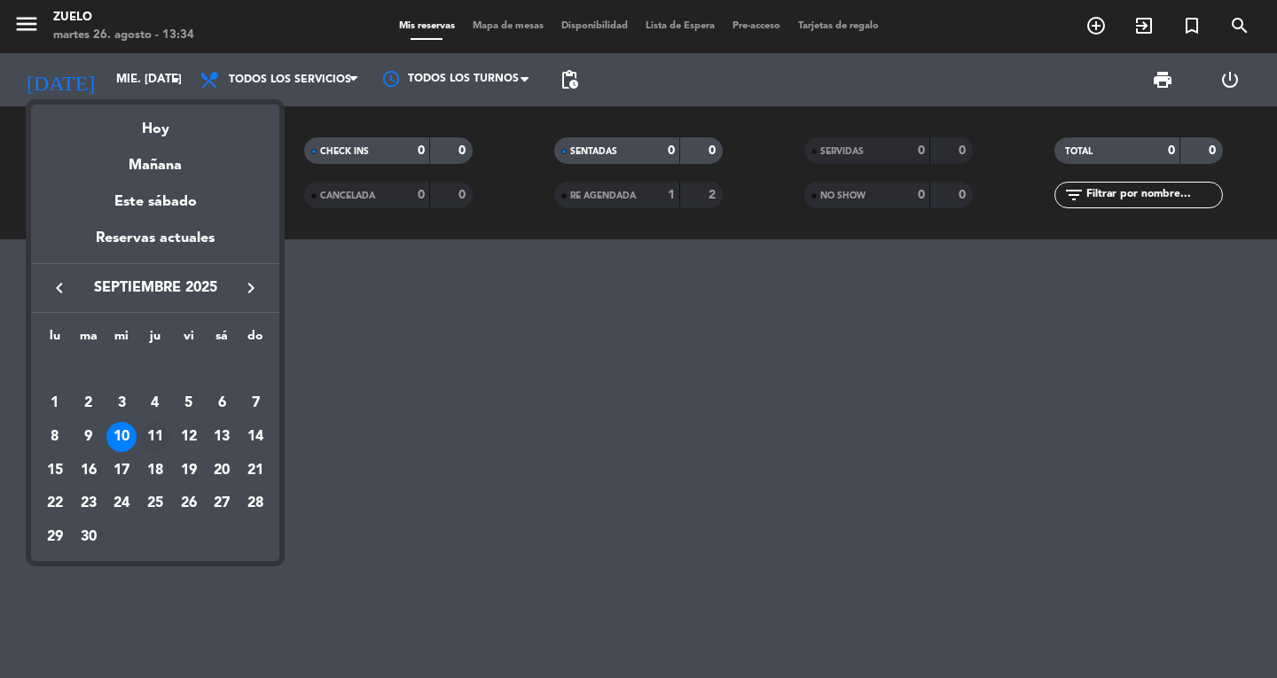
drag, startPoint x: 148, startPoint y: 434, endPoint x: 122, endPoint y: 340, distance: 98.3
click at [147, 434] on div "11" at bounding box center [155, 437] width 30 height 30
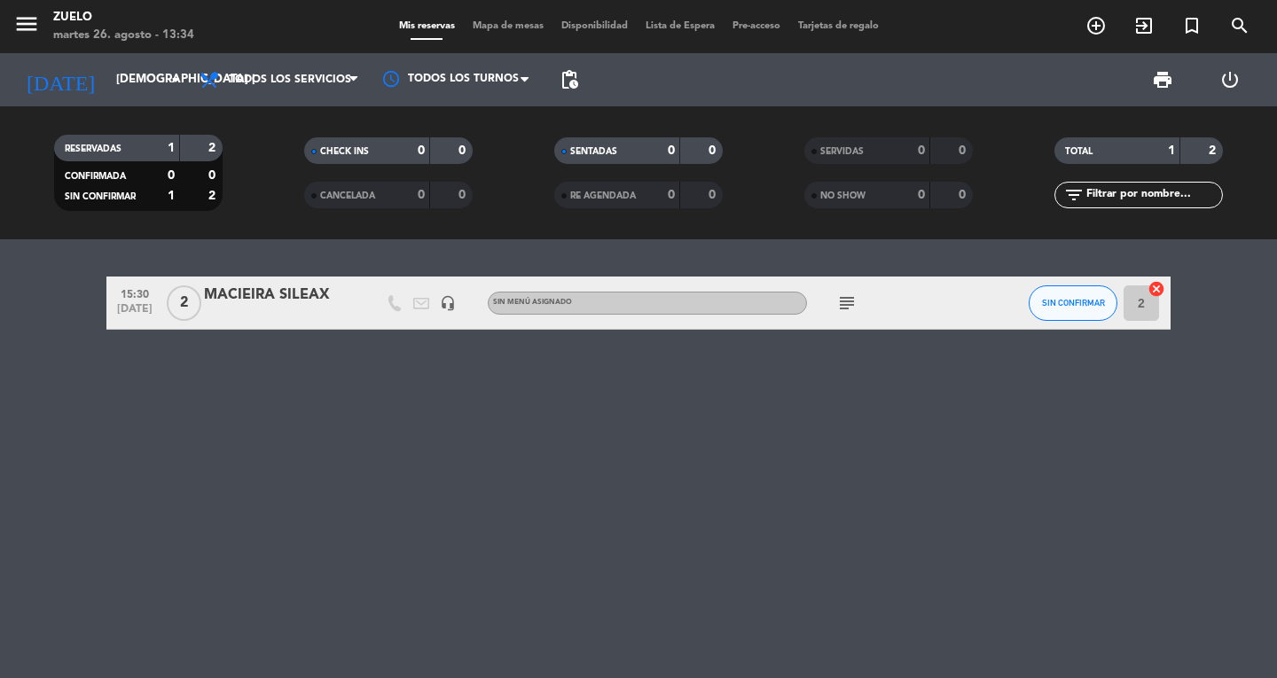
click at [840, 306] on icon "subject" at bounding box center [846, 303] width 21 height 21
click at [94, 49] on div "menu [PERSON_NAME] 26. [PERSON_NAME] - 13:34 Mis reservas Mapa de mesas Disponi…" at bounding box center [638, 26] width 1277 height 53
click at [98, 97] on div "[DATE] [DEMOGRAPHIC_DATA] [DATE] arrow_drop_down" at bounding box center [101, 79] width 177 height 39
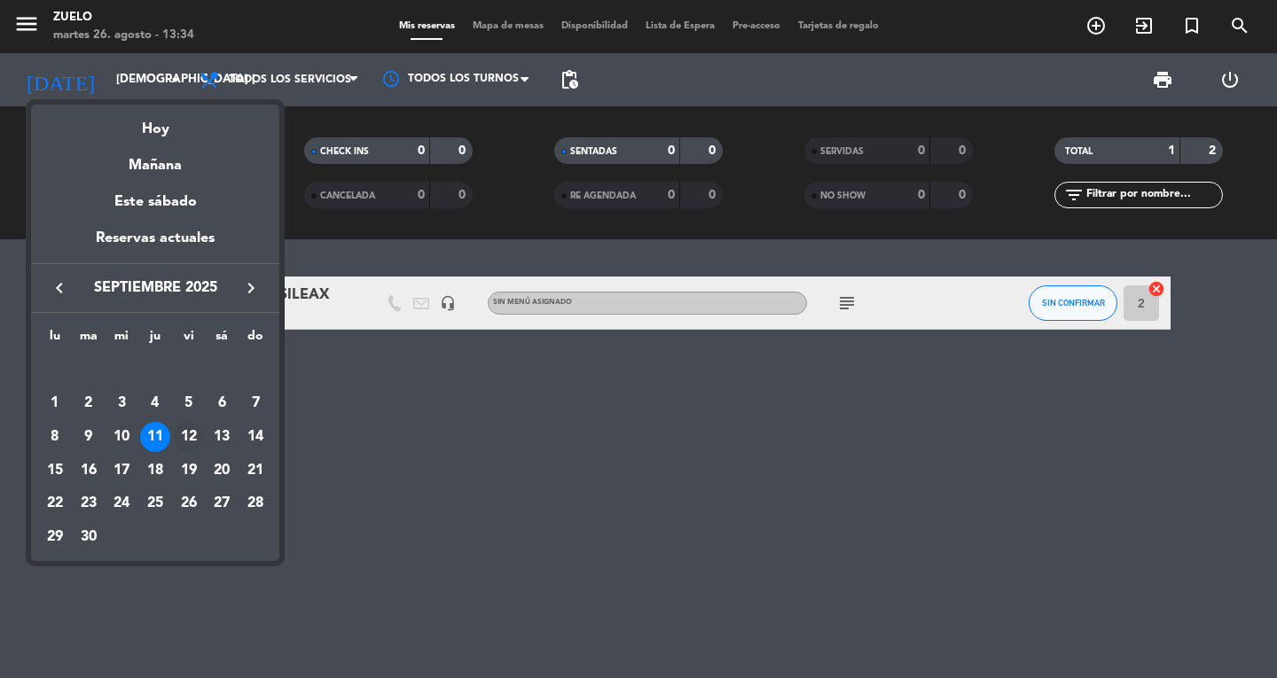
click at [186, 439] on div "12" at bounding box center [189, 437] width 30 height 30
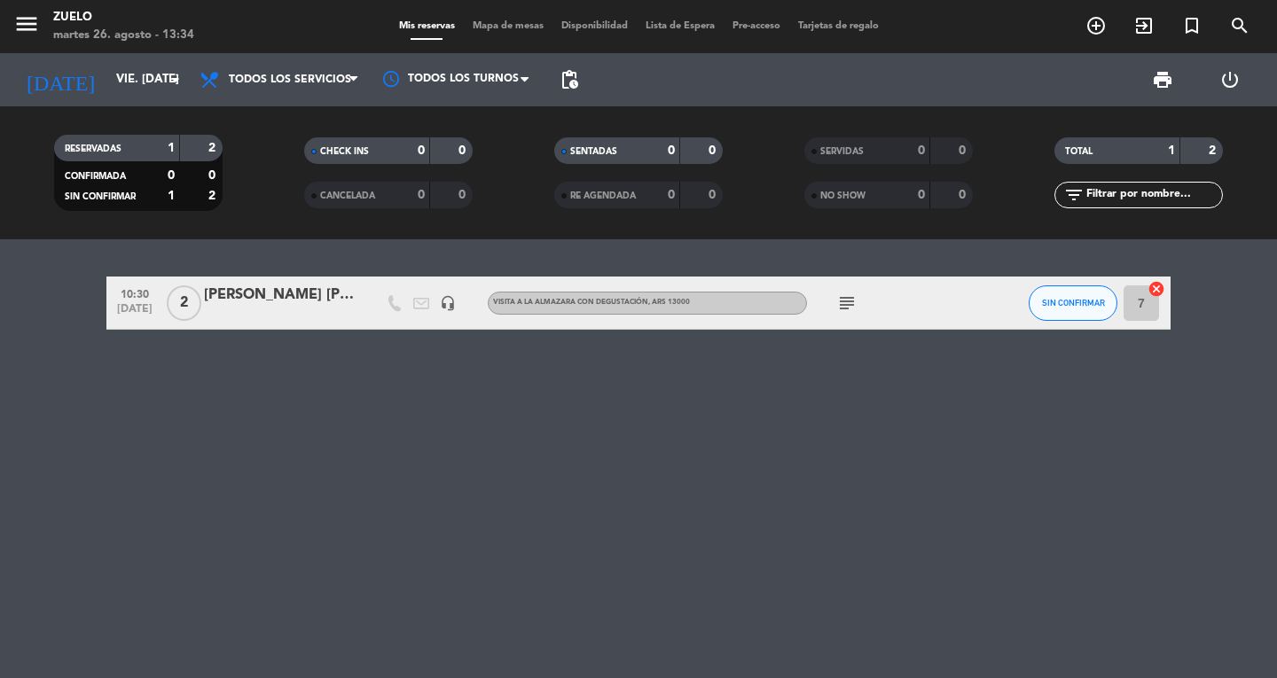
click at [848, 301] on icon "subject" at bounding box center [846, 303] width 21 height 21
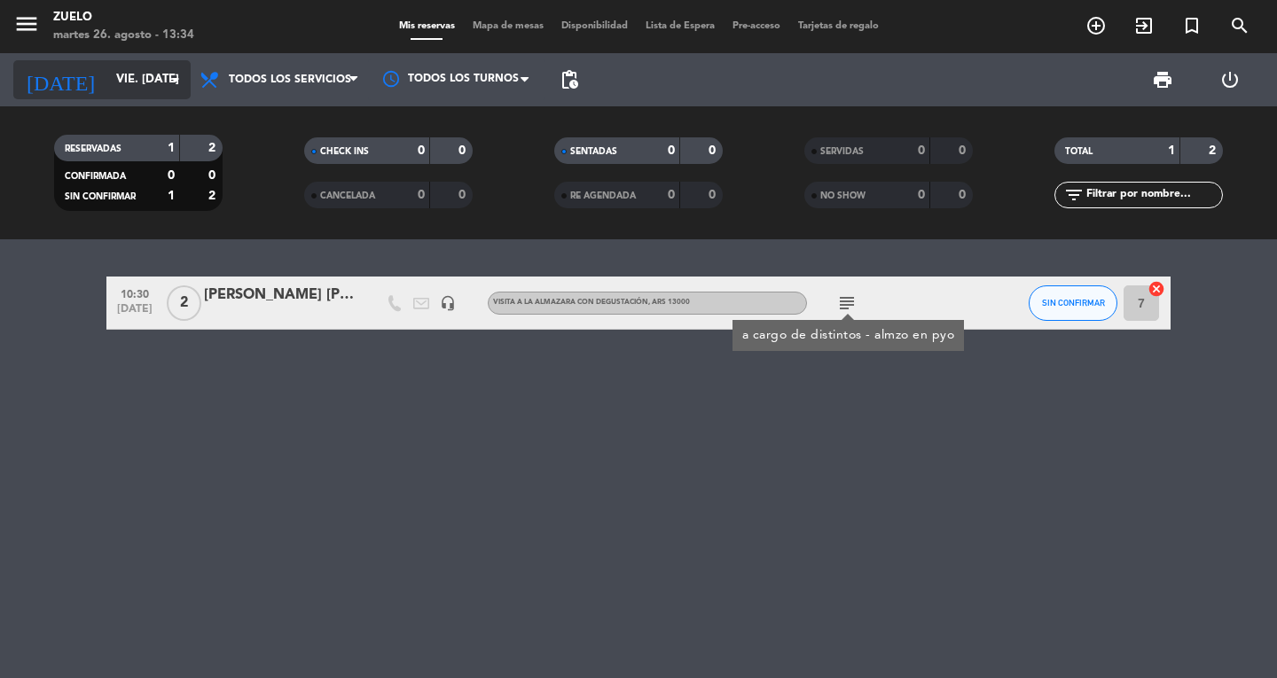
click at [157, 82] on input "vie. [DATE]" at bounding box center [185, 80] width 156 height 32
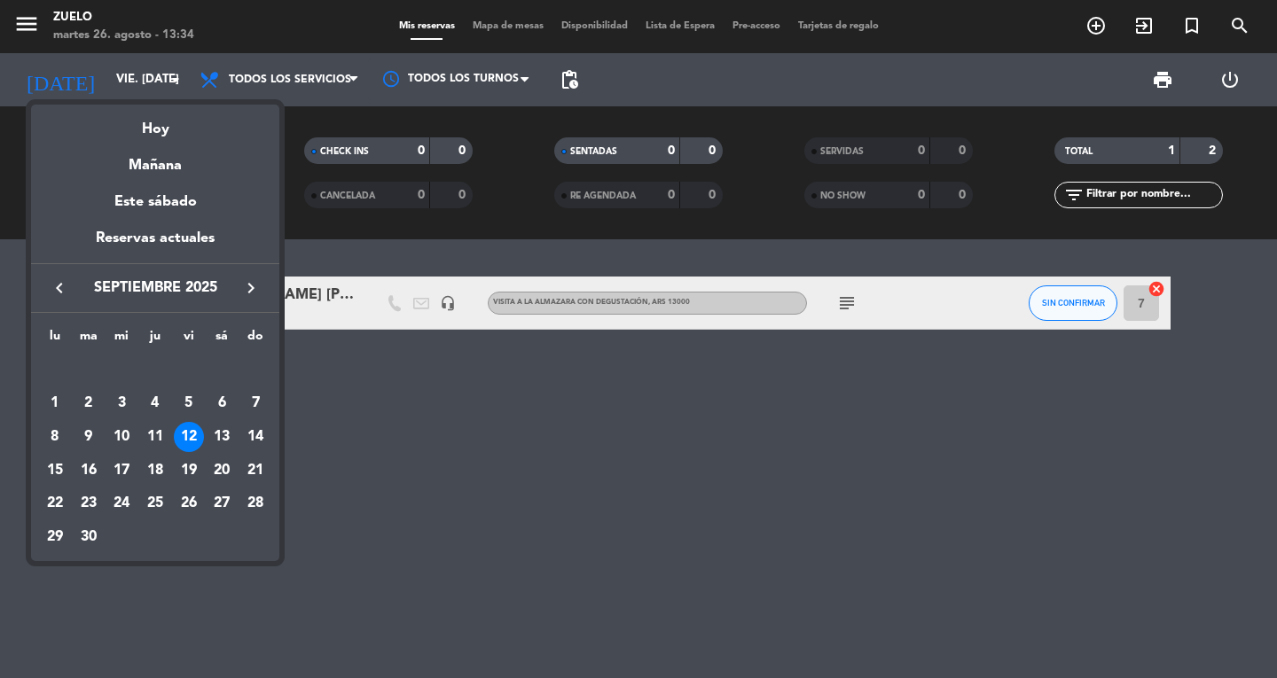
drag, startPoint x: 222, startPoint y: 442, endPoint x: 154, endPoint y: 191, distance: 259.8
click at [222, 441] on div "13" at bounding box center [222, 437] width 30 height 30
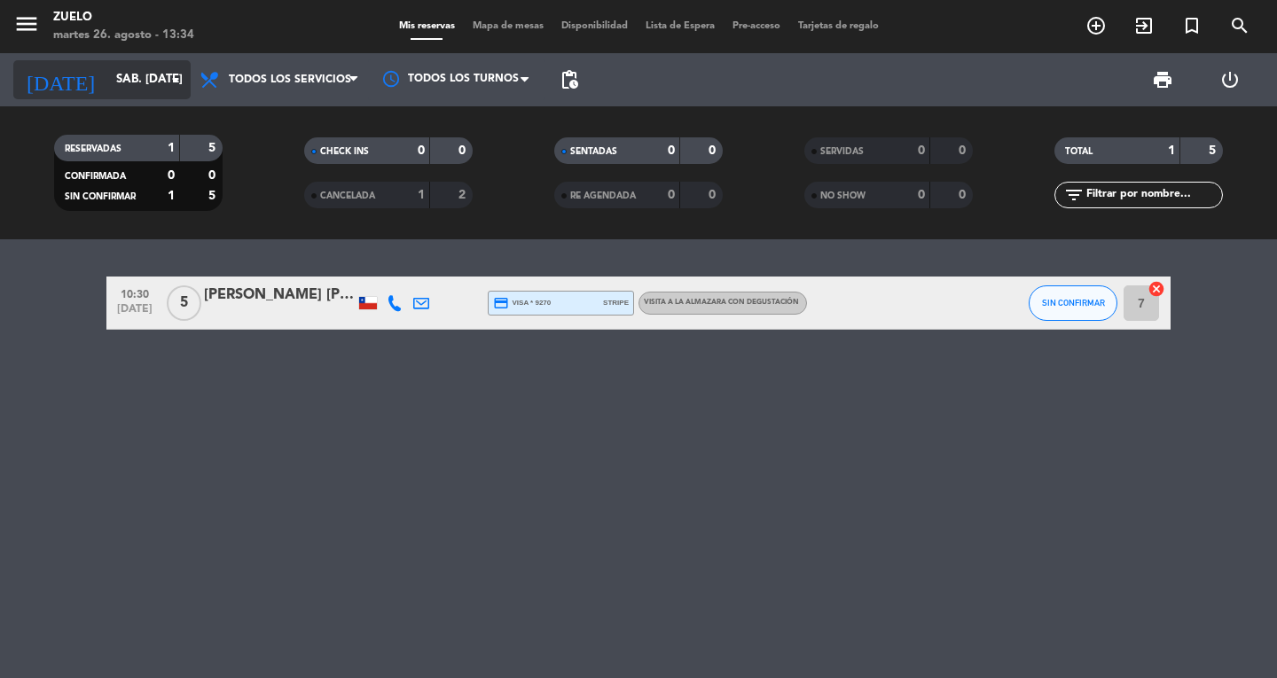
click at [136, 83] on input "sáb. [DATE]" at bounding box center [185, 80] width 156 height 32
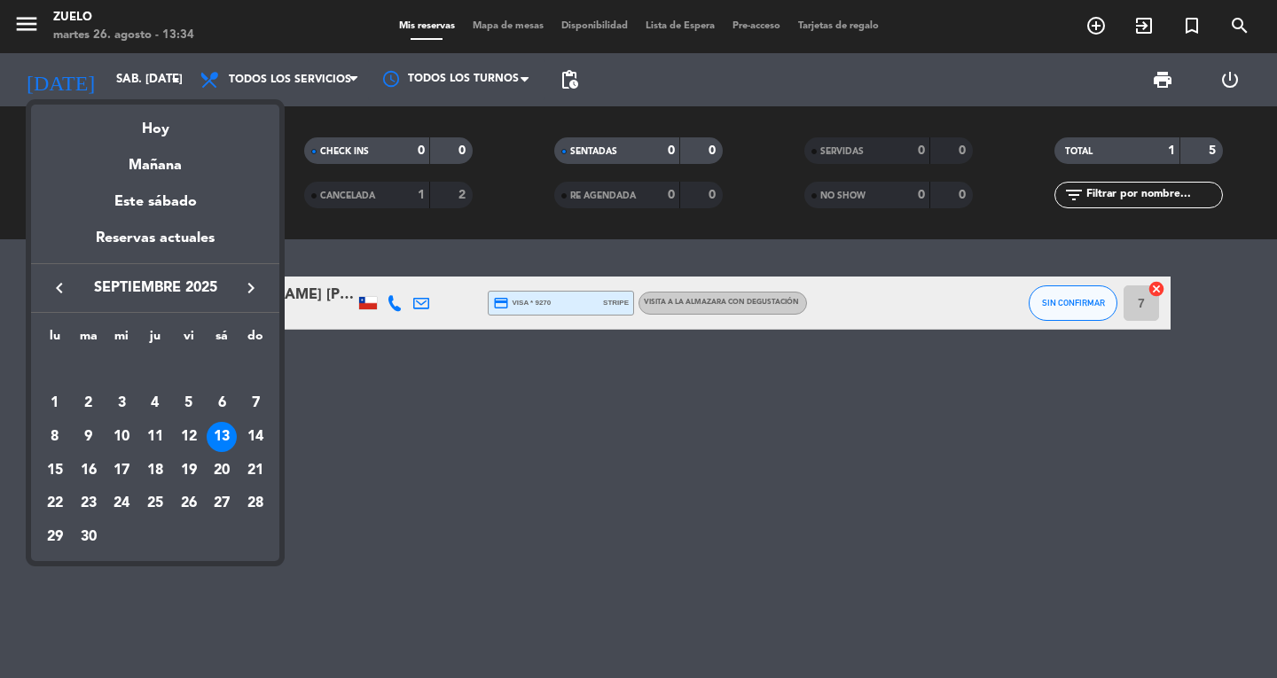
click at [55, 467] on div "15" at bounding box center [55, 471] width 30 height 30
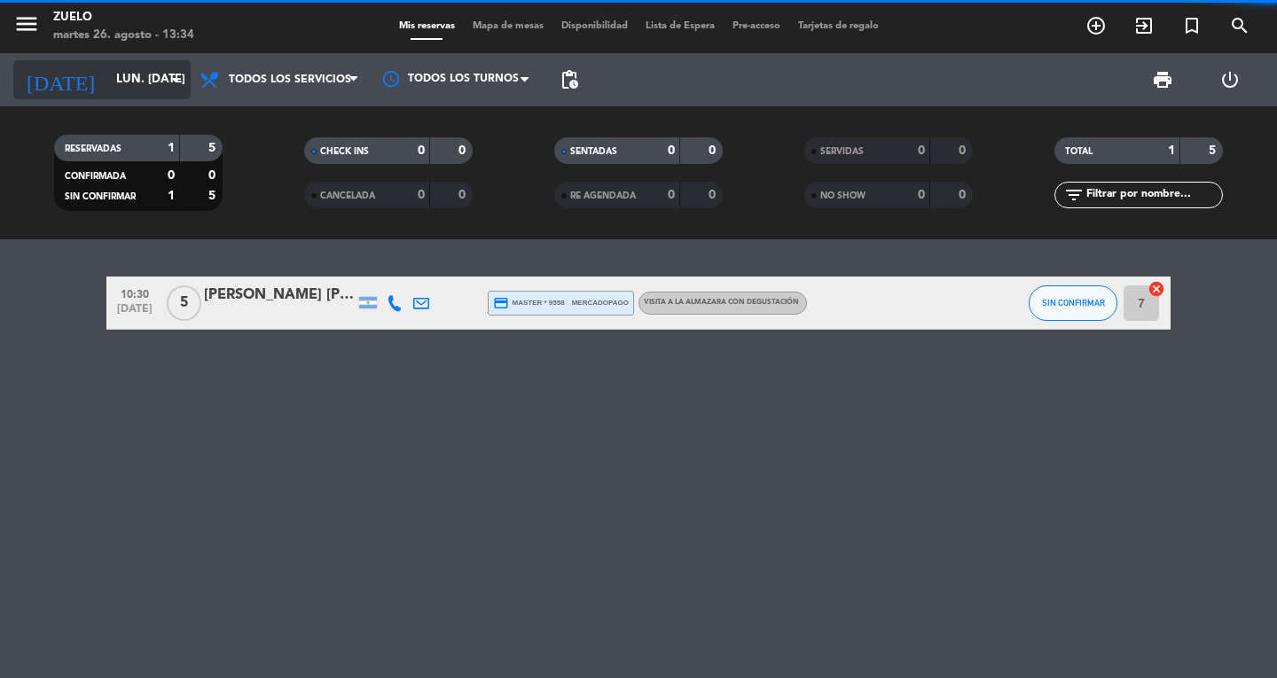
click at [135, 92] on input "lun. [DATE]" at bounding box center [185, 80] width 156 height 32
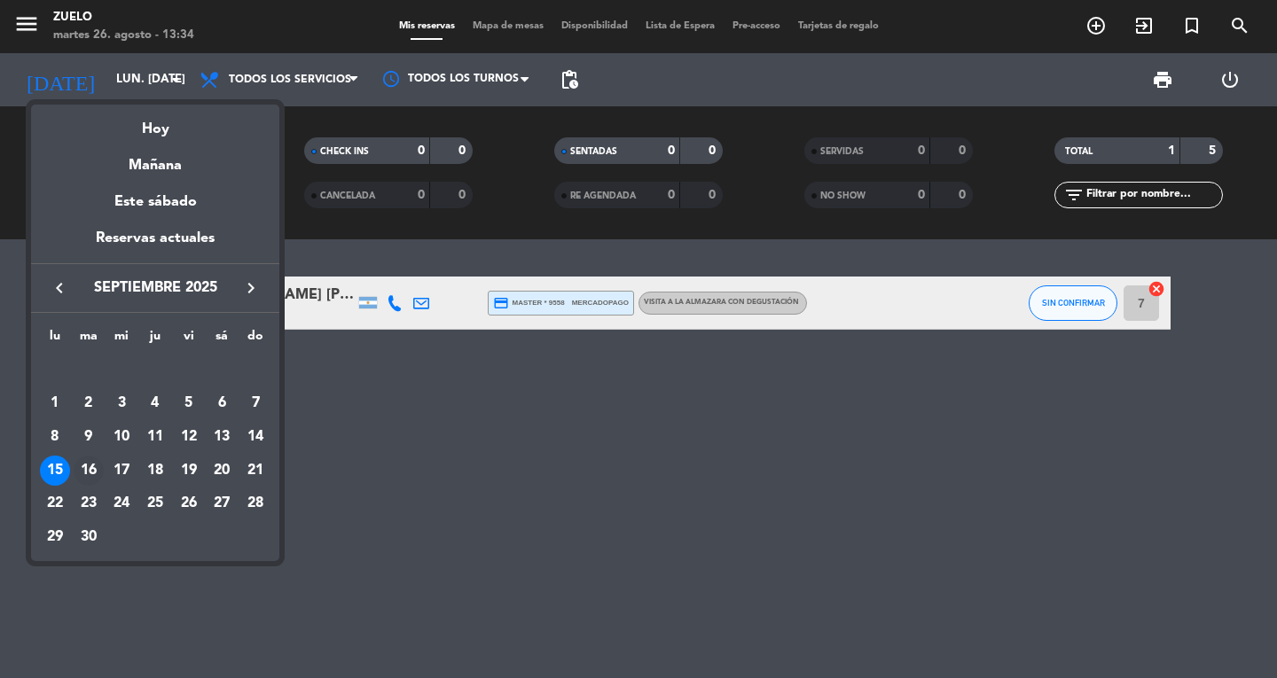
click at [98, 467] on div "16" at bounding box center [89, 471] width 30 height 30
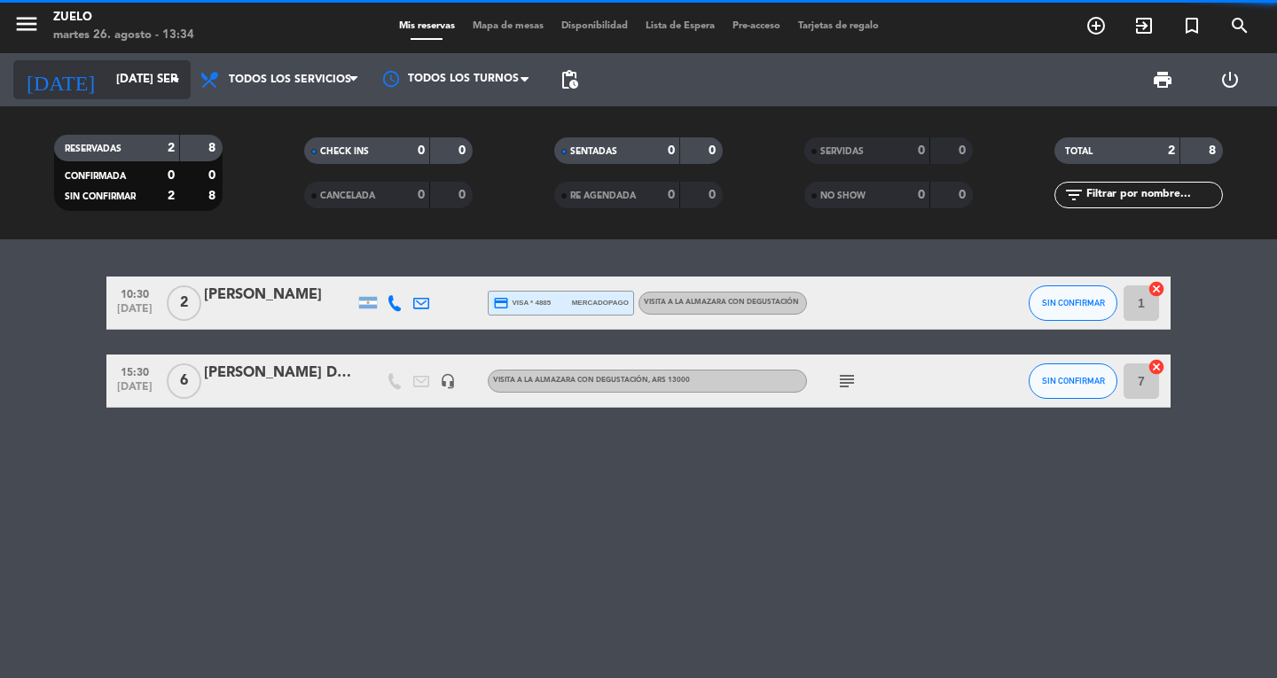
click at [108, 85] on input "[DATE] sep." at bounding box center [185, 80] width 156 height 32
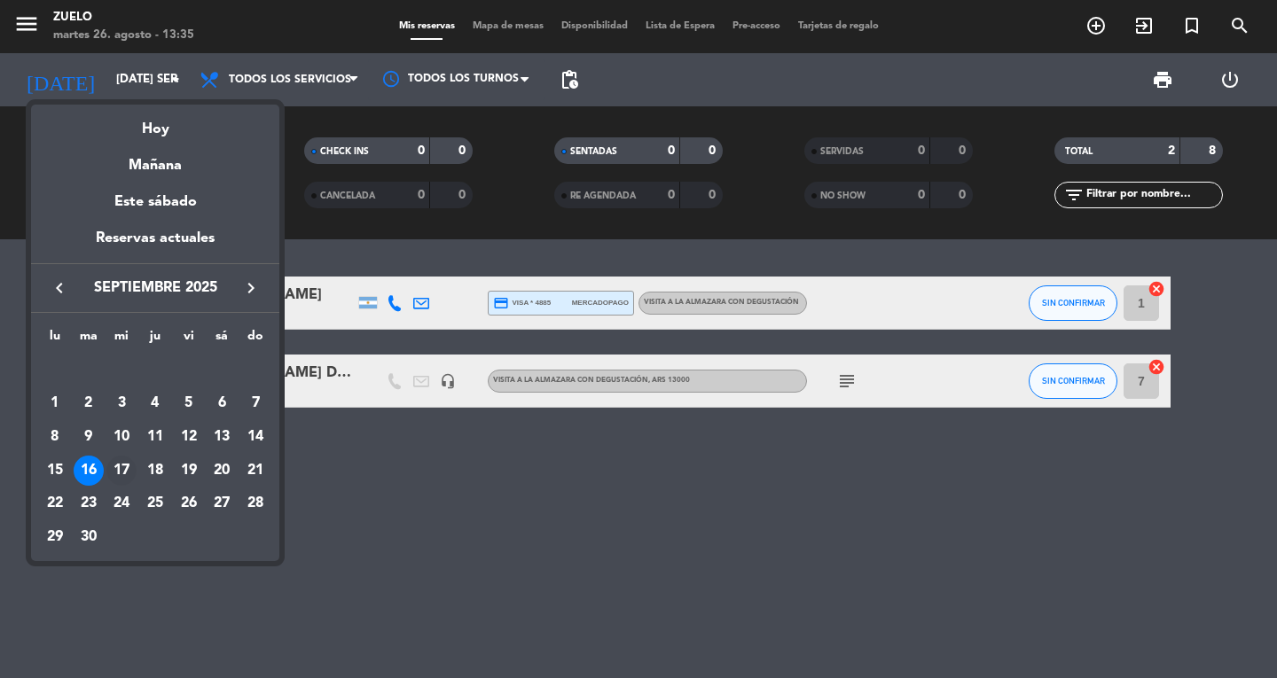
click at [118, 470] on div "17" at bounding box center [121, 471] width 30 height 30
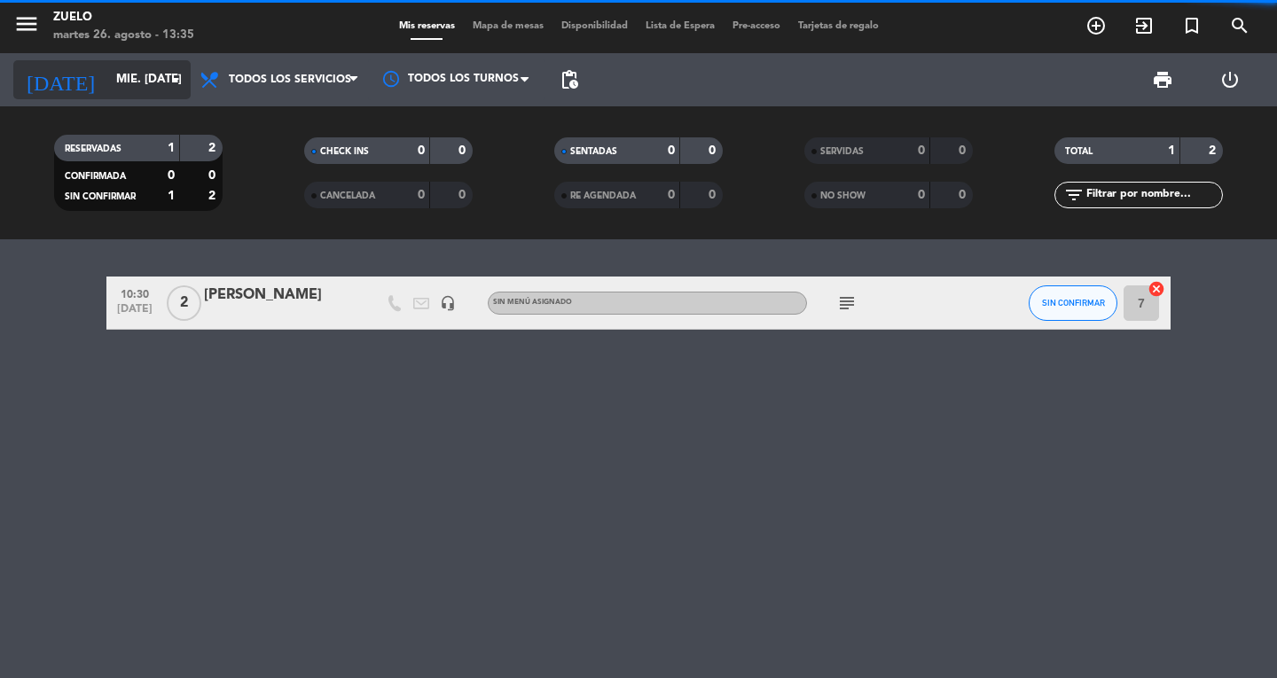
click at [107, 73] on input "mié. [DATE]" at bounding box center [185, 80] width 156 height 32
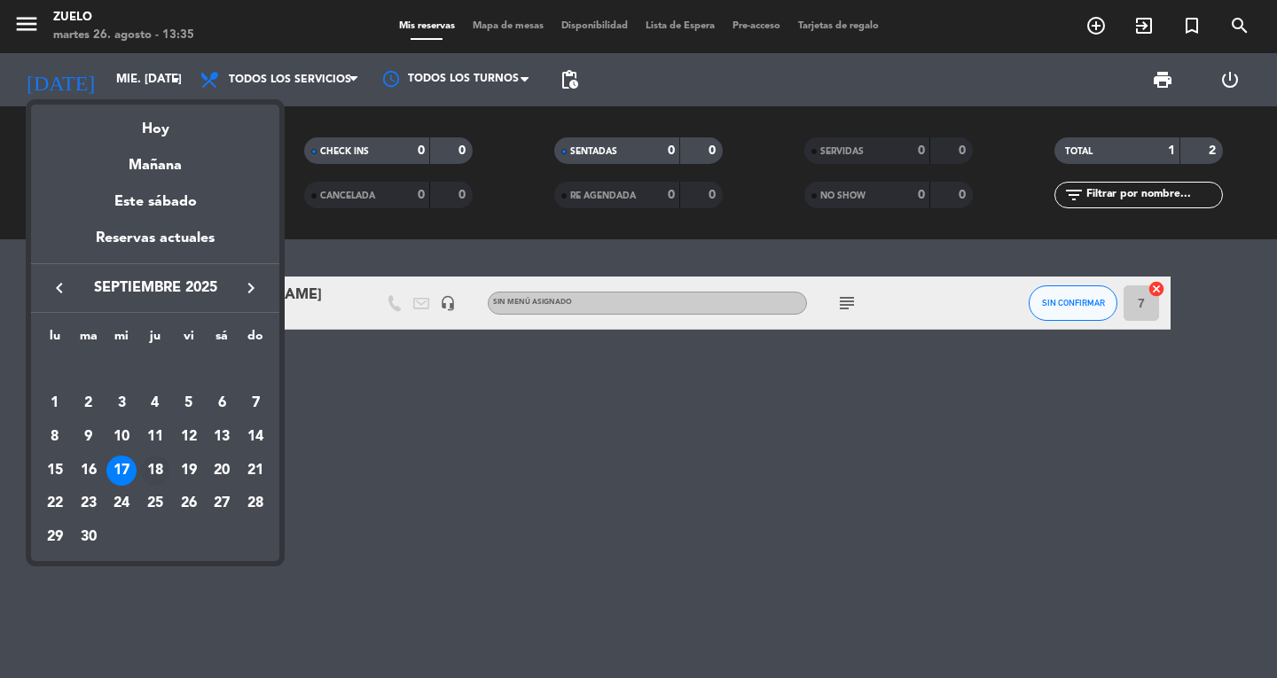
click at [157, 463] on div "18" at bounding box center [155, 471] width 30 height 30
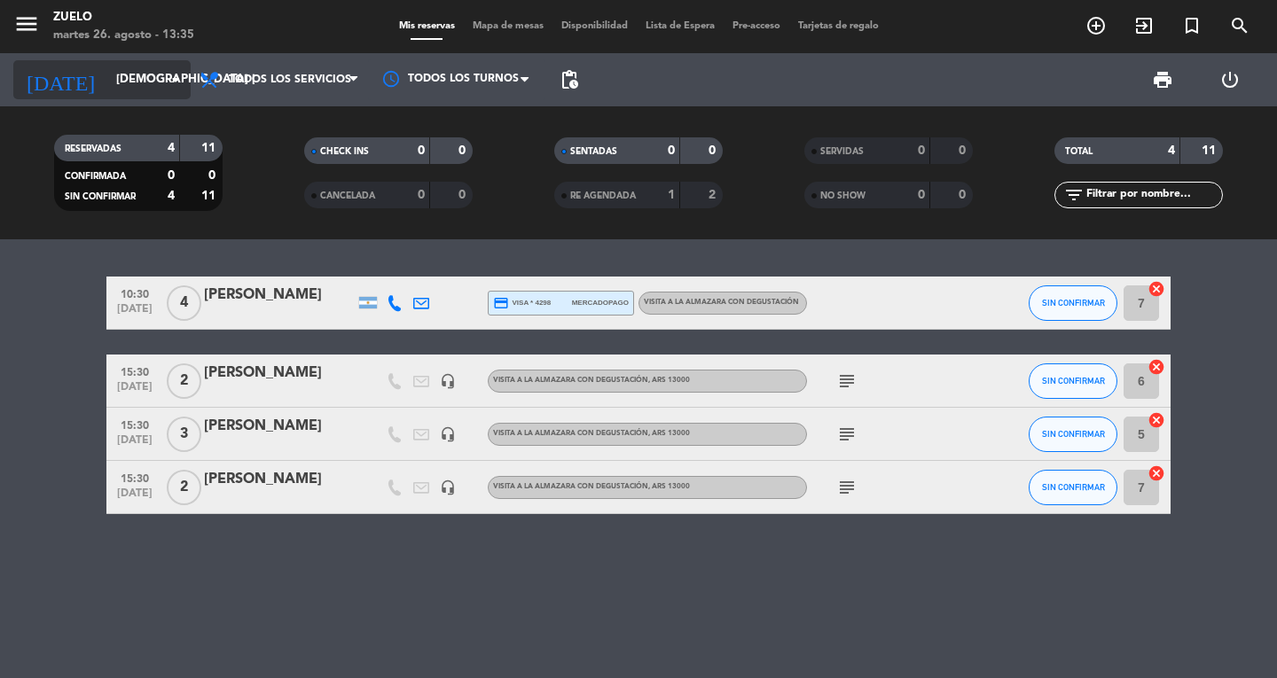
click at [121, 68] on input "[DEMOGRAPHIC_DATA] [DATE]" at bounding box center [185, 80] width 156 height 32
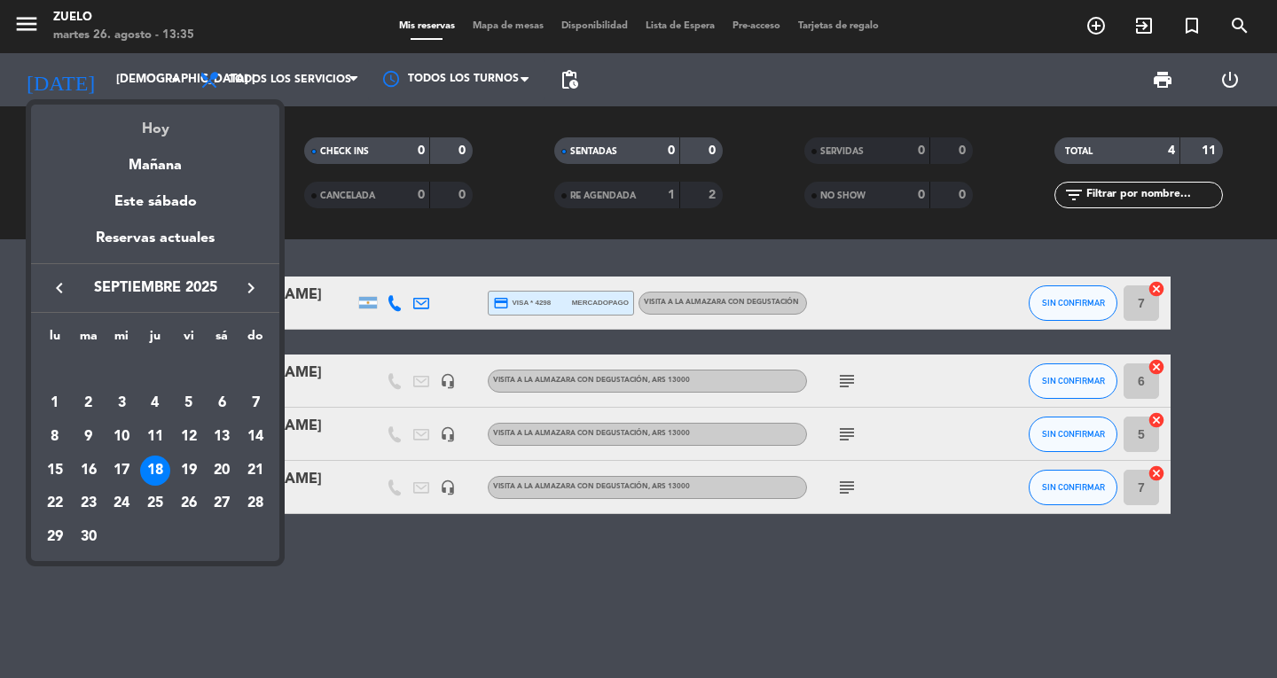
click at [137, 121] on div "Hoy" at bounding box center [155, 123] width 248 height 36
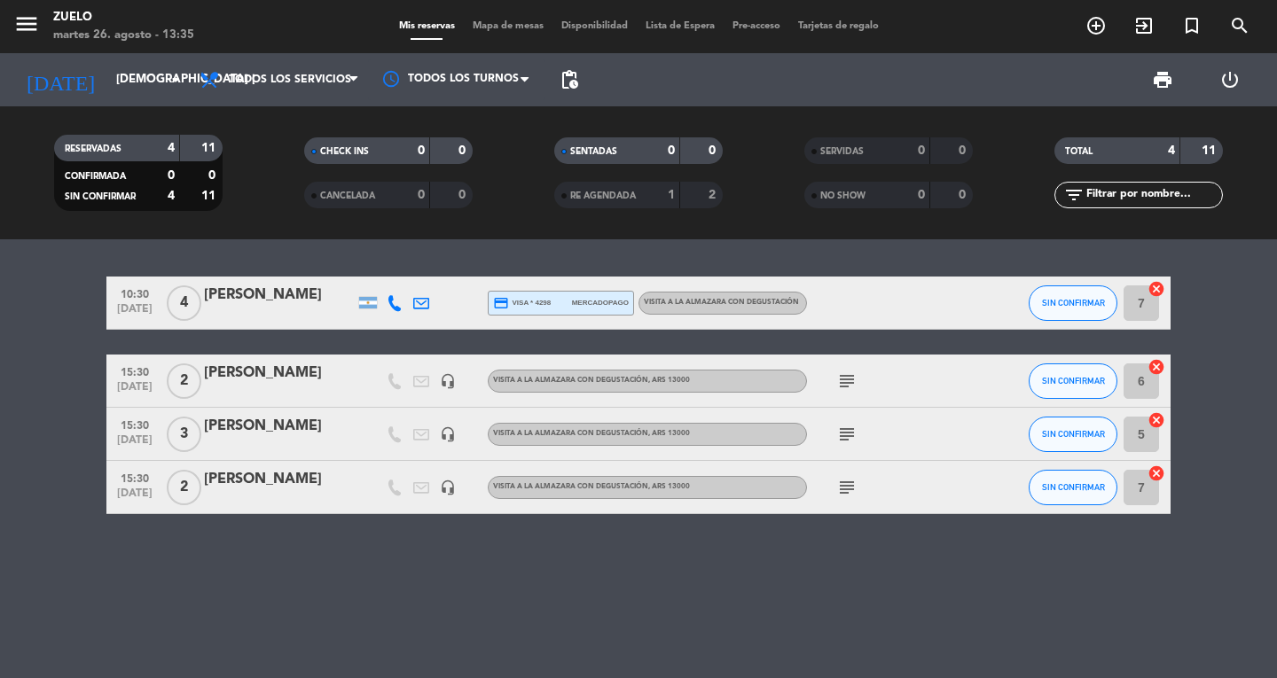
type input "[DATE] ago."
